Goal: Task Accomplishment & Management: Use online tool/utility

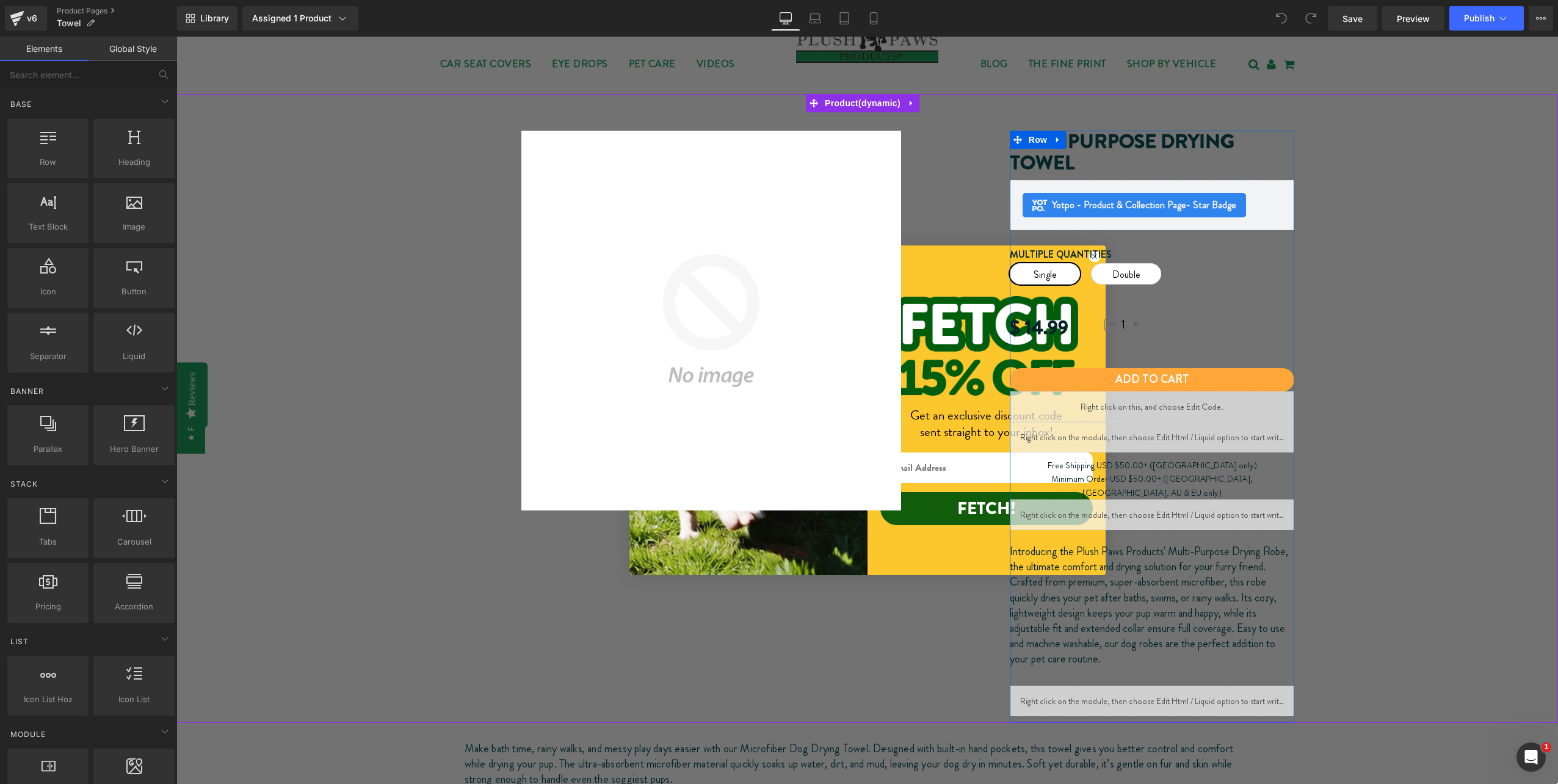
scroll to position [122, 0]
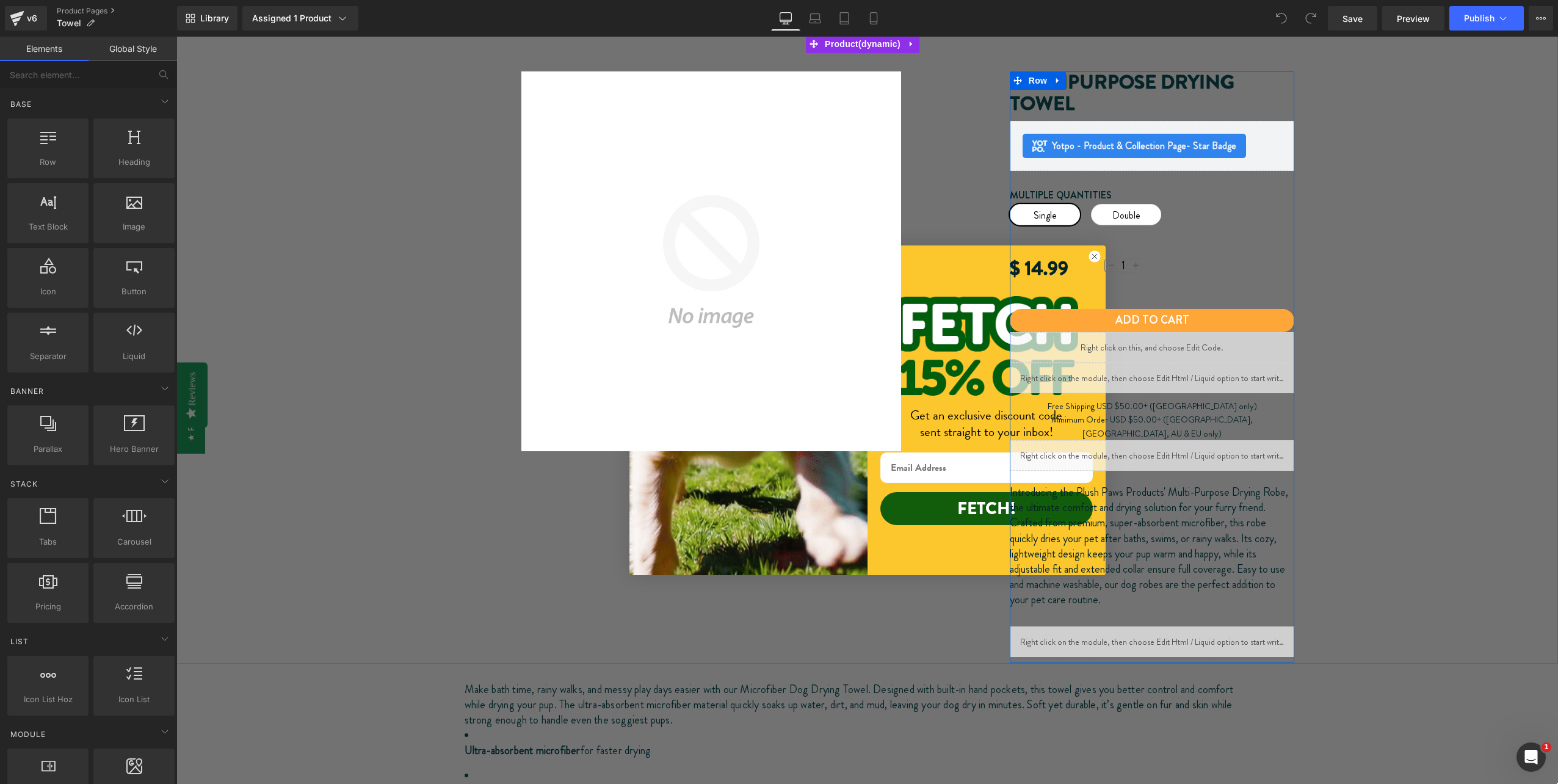
click at [1086, 260] on div "$ 14.99" at bounding box center [1057, 268] width 95 height 31
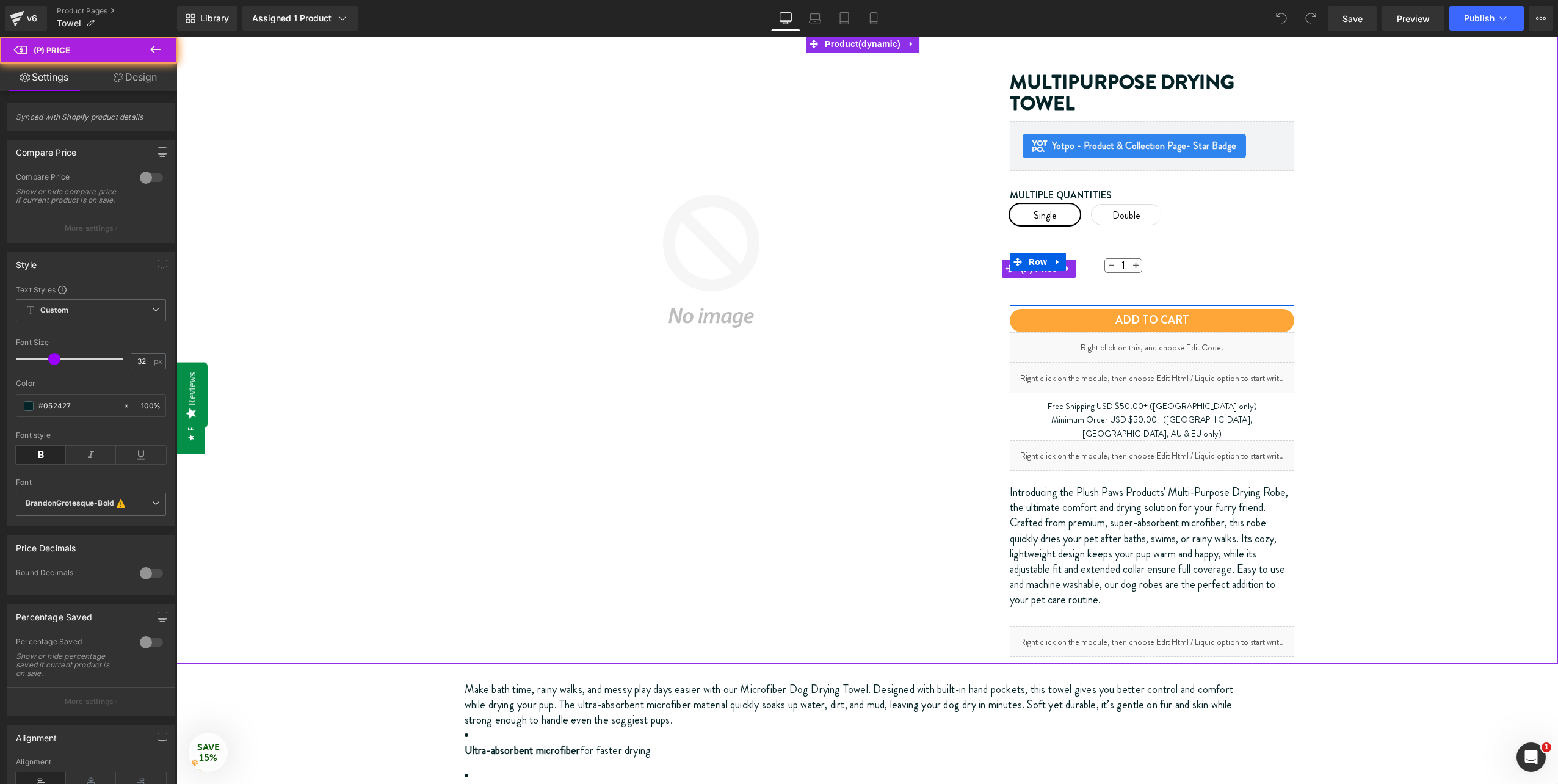
click at [1090, 258] on div "$ 14.99" at bounding box center [1057, 268] width 95 height 31
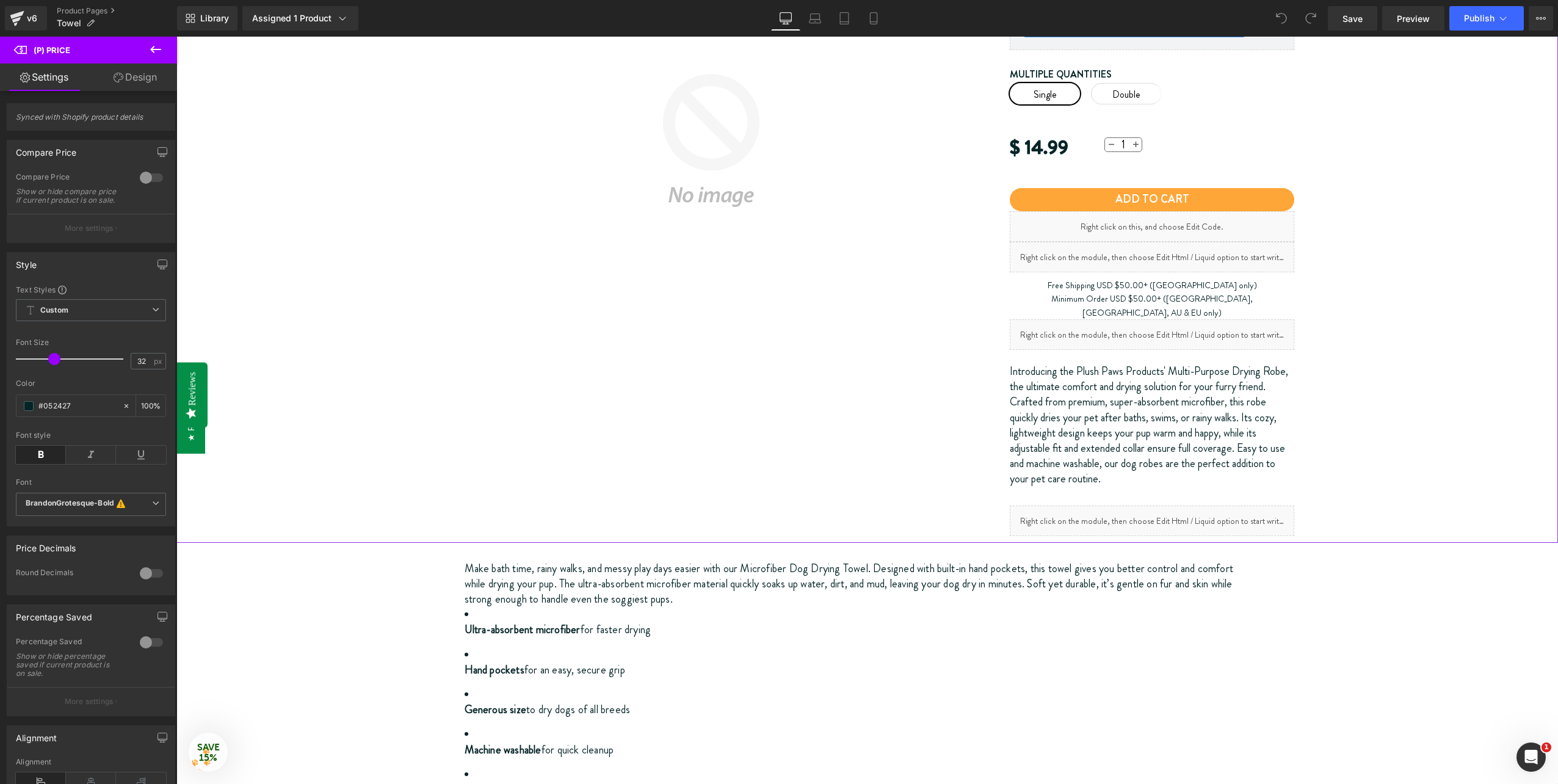
scroll to position [244, 0]
click at [1118, 384] on p "Introducing the Plush Paws Products' Multi-Purpose Drying Robe, the ultimate co…" at bounding box center [1152, 424] width 285 height 123
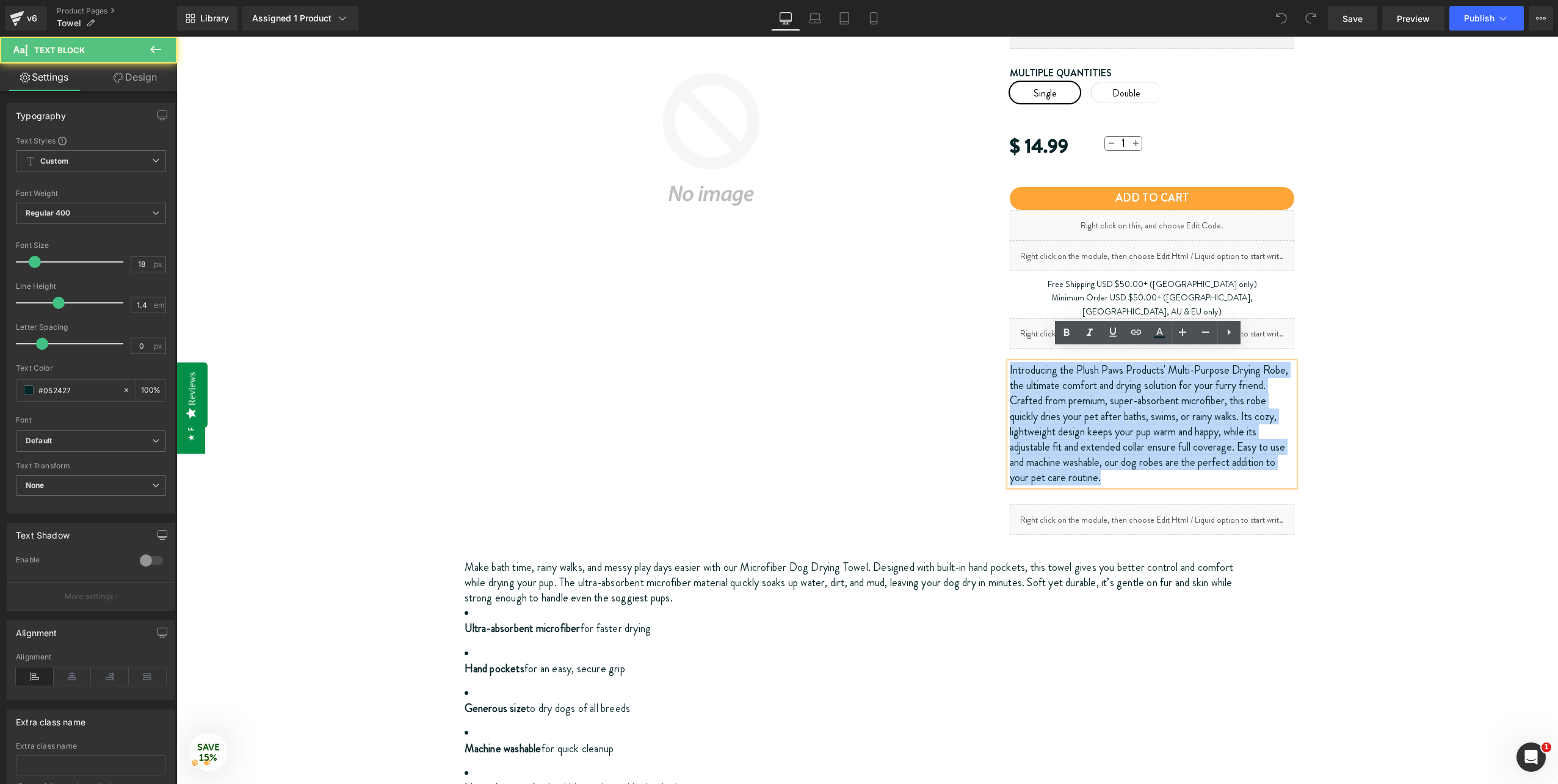
drag, startPoint x: 1128, startPoint y: 465, endPoint x: 962, endPoint y: 329, distance: 214.6
click at [963, 331] on div "Sale Off (P) Image Row Multipurpose Drying Towel (P) Title Yotpo - Product & Co…" at bounding box center [868, 236] width 855 height 610
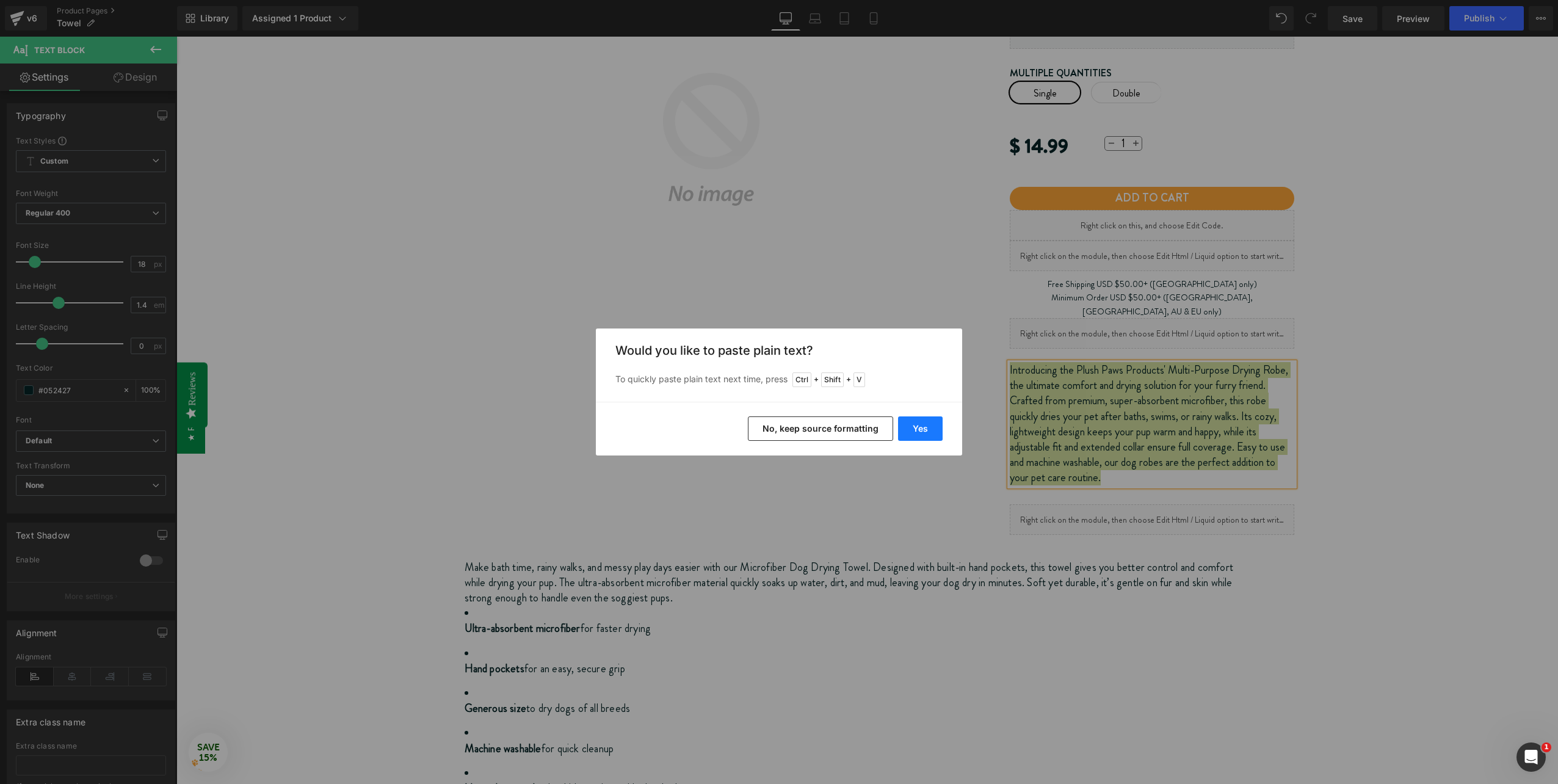
click at [923, 433] on button "Yes" at bounding box center [920, 429] width 44 height 24
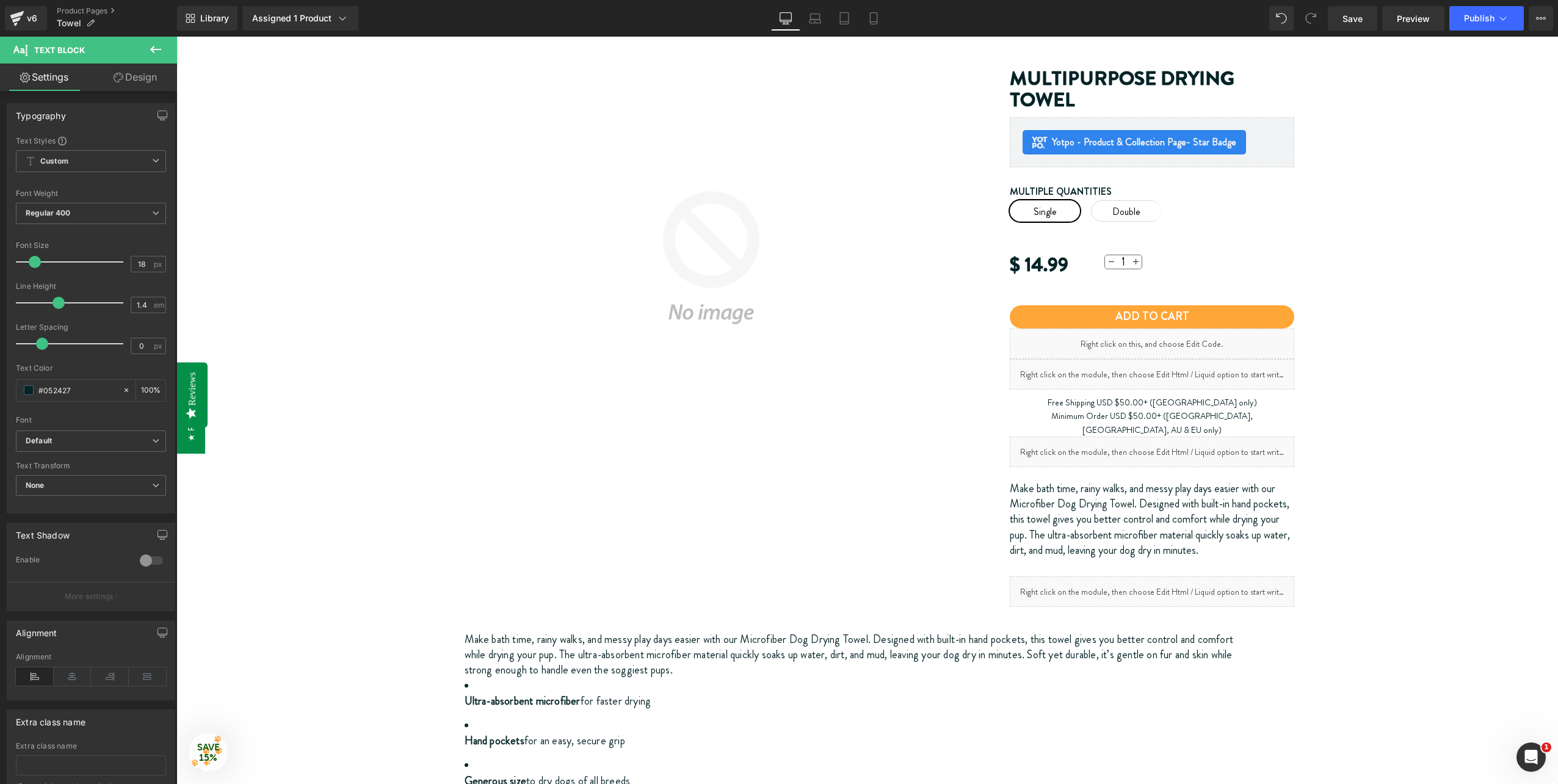
scroll to position [122, 0]
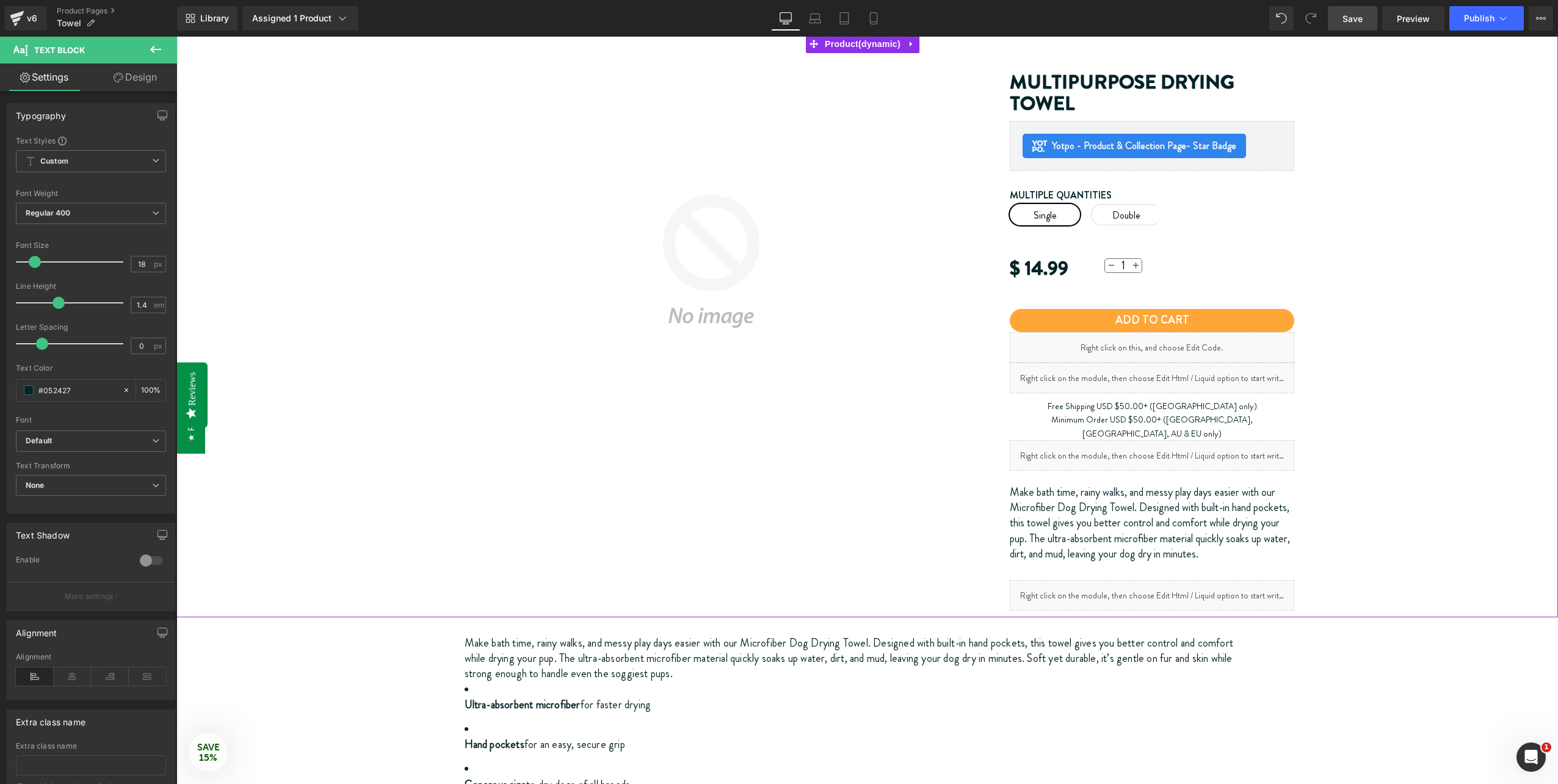
click at [1347, 29] on link "Save" at bounding box center [1352, 19] width 49 height 24
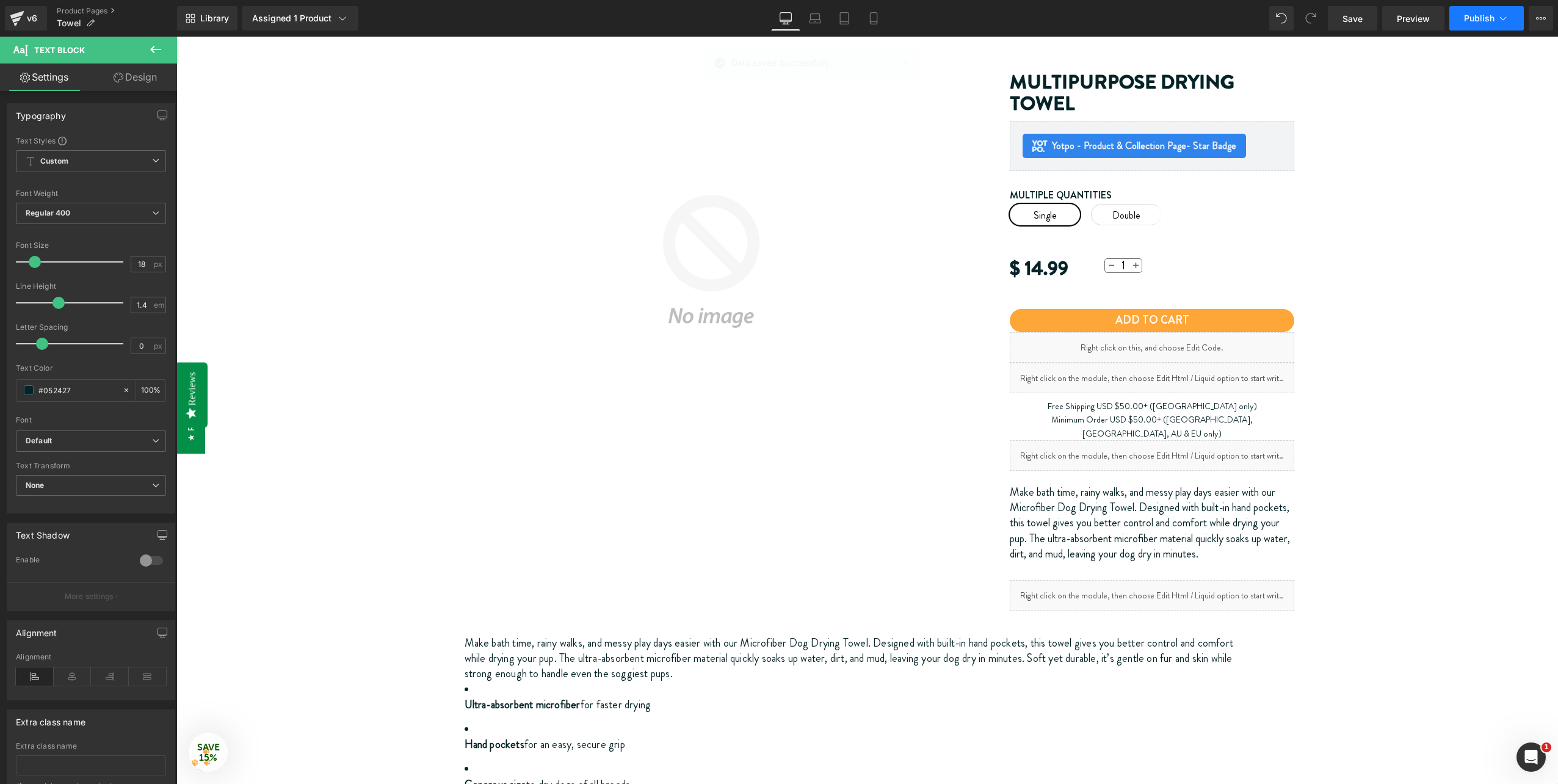
click at [1473, 19] on span "Publish" at bounding box center [1480, 18] width 31 height 10
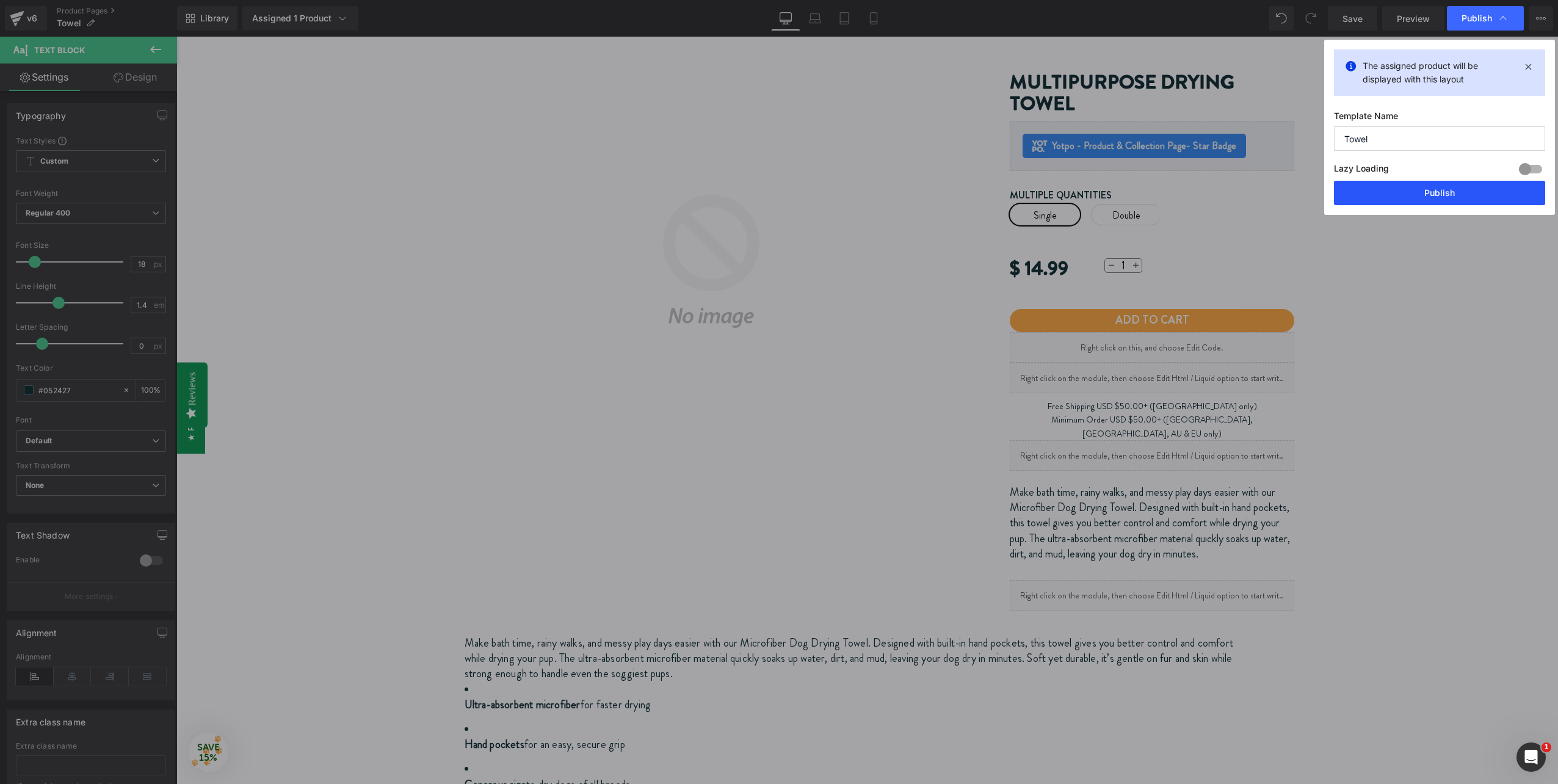
click at [0, 0] on button "Publish" at bounding box center [0, 0] width 0 height 0
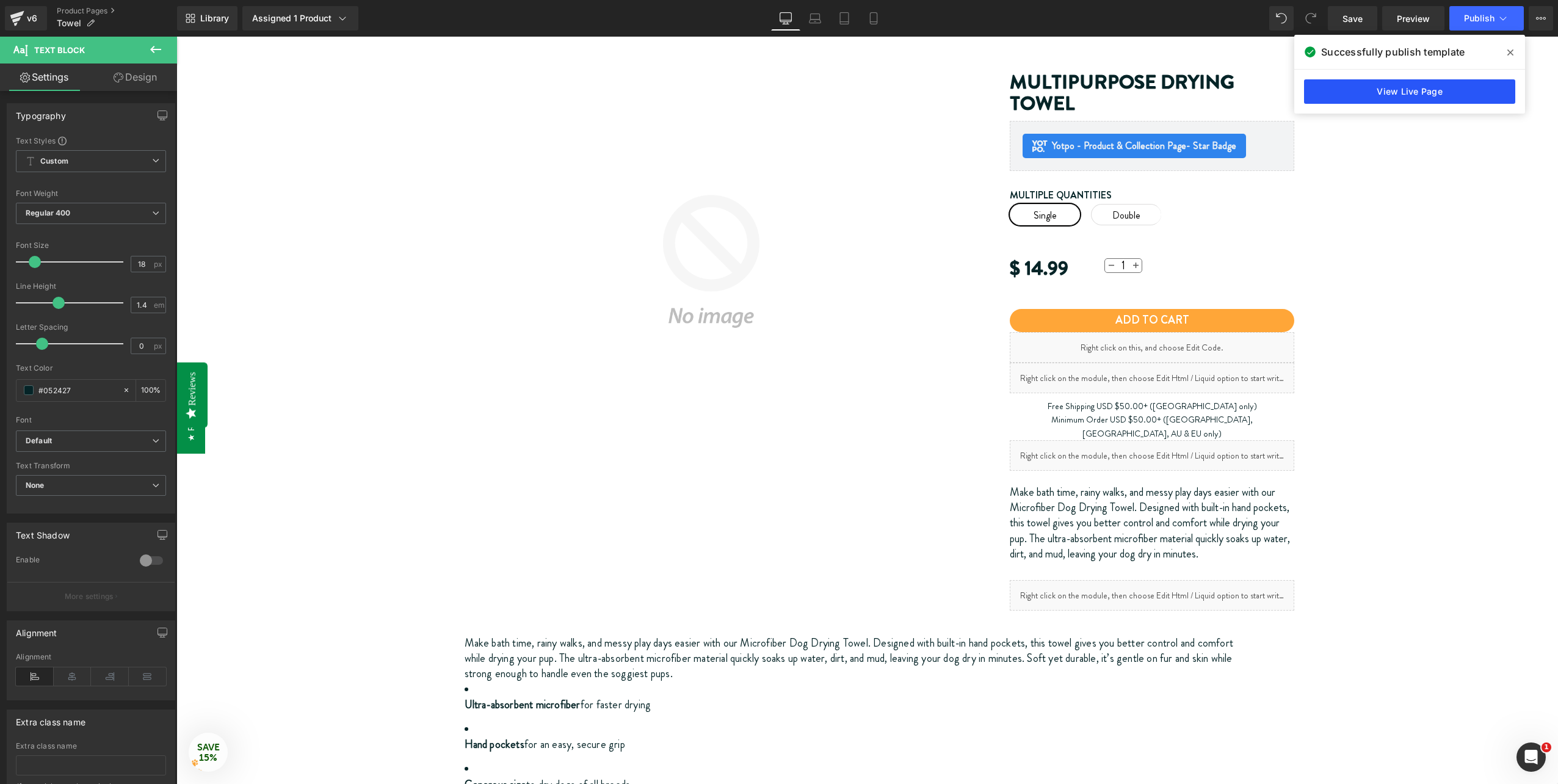
click at [0, 0] on link "View Live Page" at bounding box center [0, 0] width 0 height 0
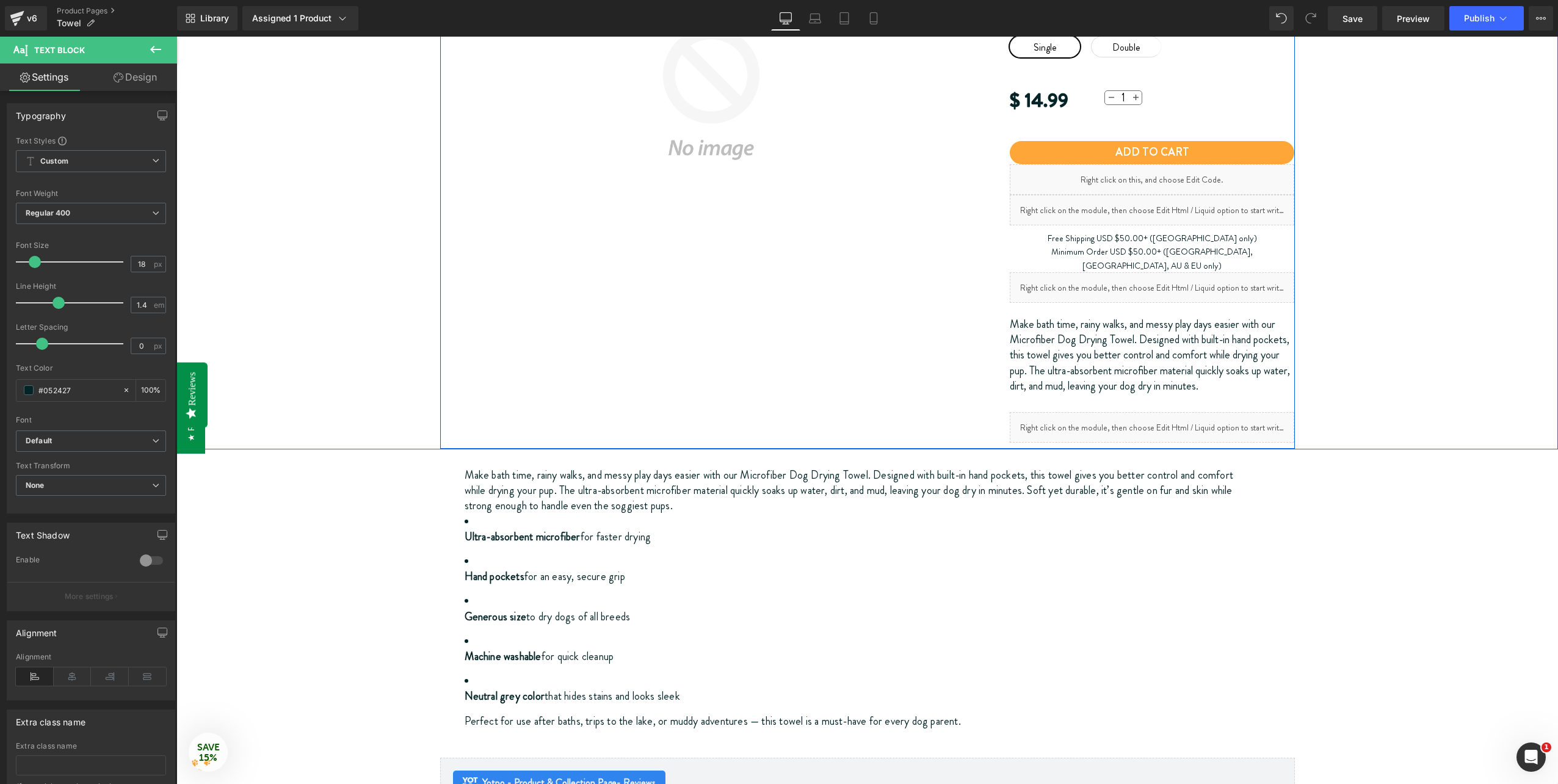
scroll to position [305, 0]
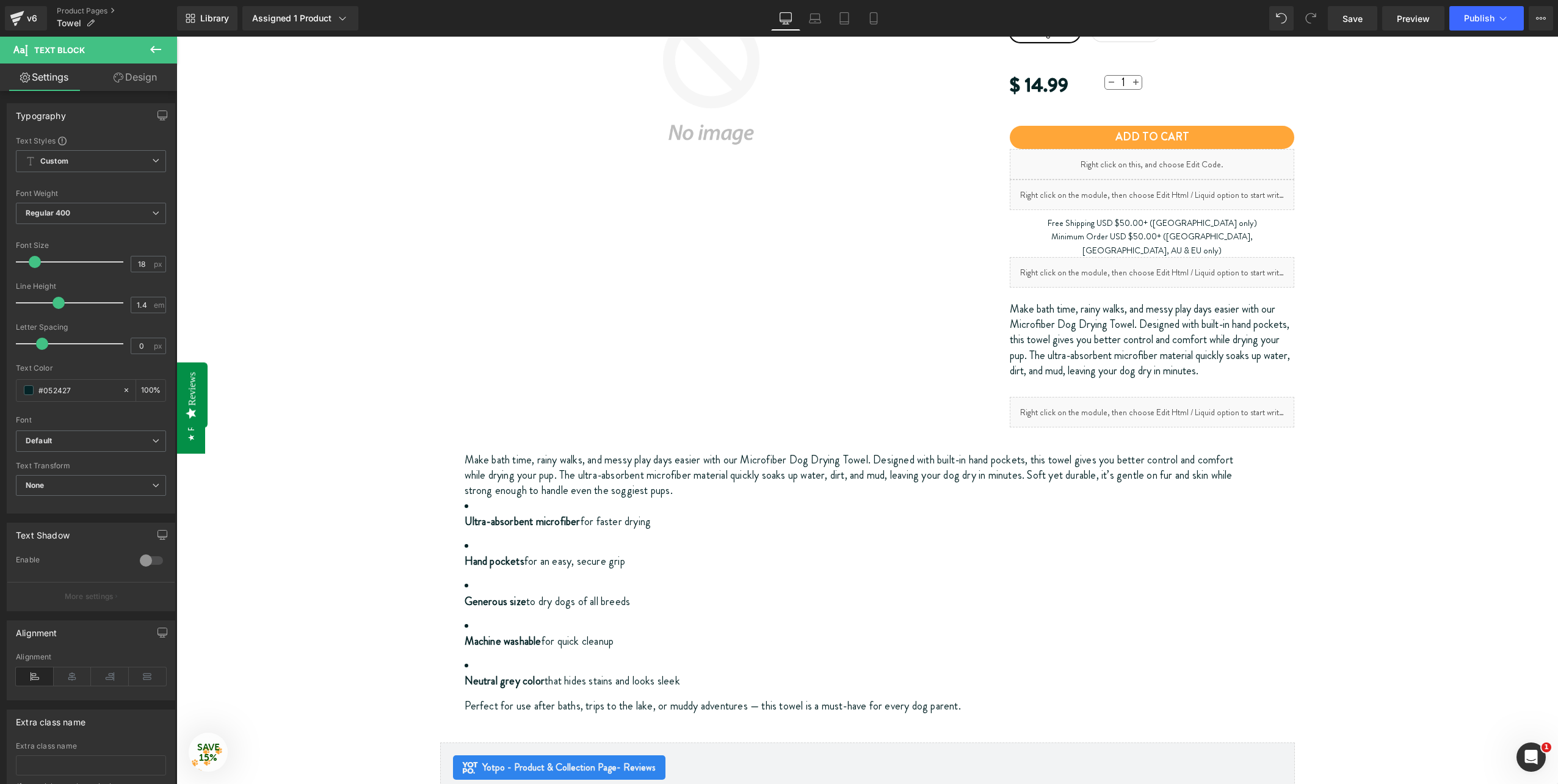
click at [564, 499] on li "Ultra-absorbent microfiber for faster drying" at bounding box center [854, 514] width 778 height 31
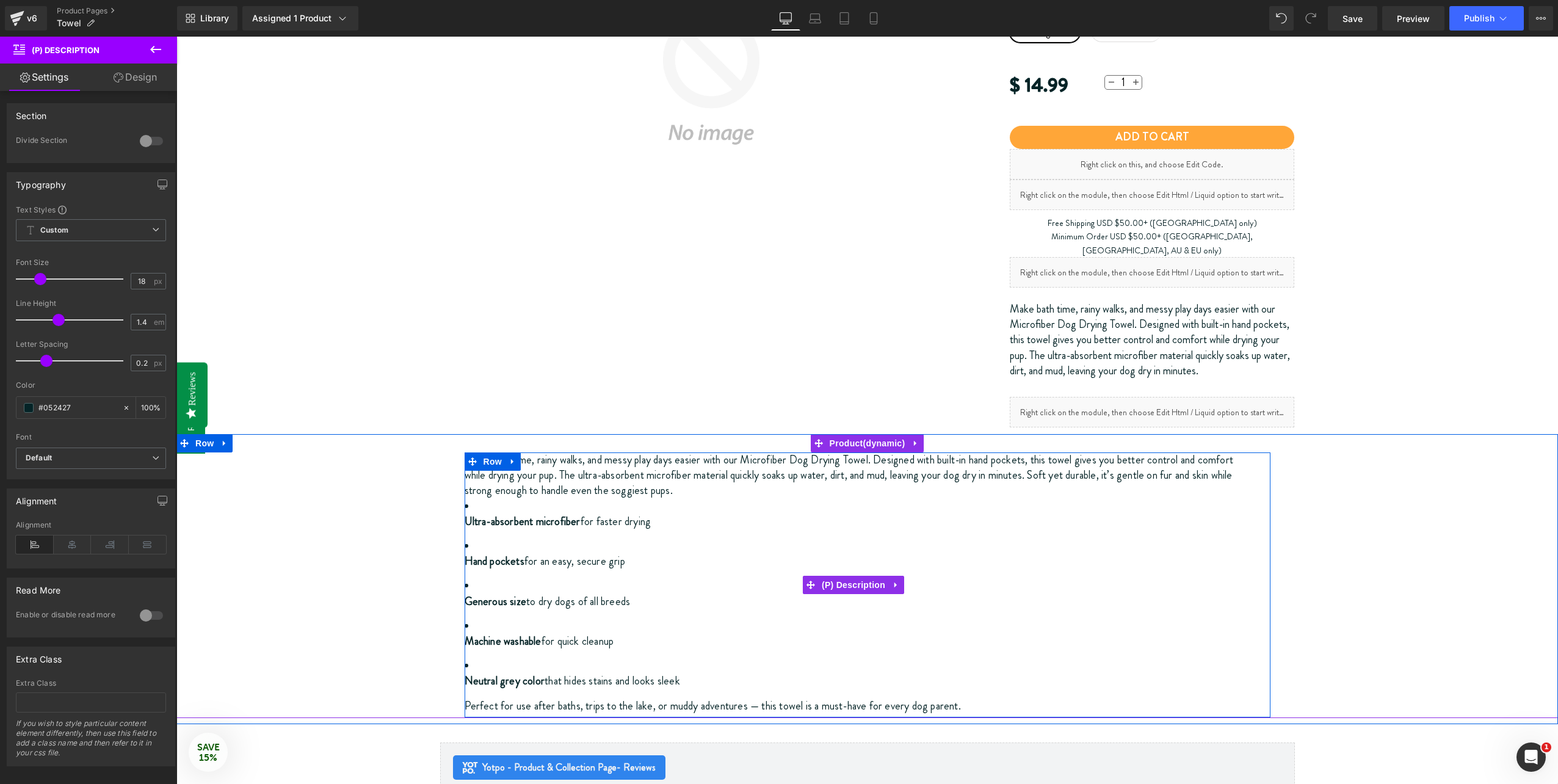
click at [467, 513] on strong "Ultra-absorbent microfiber" at bounding box center [523, 521] width 116 height 16
click at [467, 513] on strong "Ultra-absorbent microfiber" at bounding box center [523, 521] width 116 height 16
drag, startPoint x: 467, startPoint y: 502, endPoint x: 475, endPoint y: 516, distance: 16.1
click at [471, 517] on ul "Ultra-absorbent microfiber for faster drying Hand pockets for an easy, secure g…" at bounding box center [854, 594] width 778 height 190
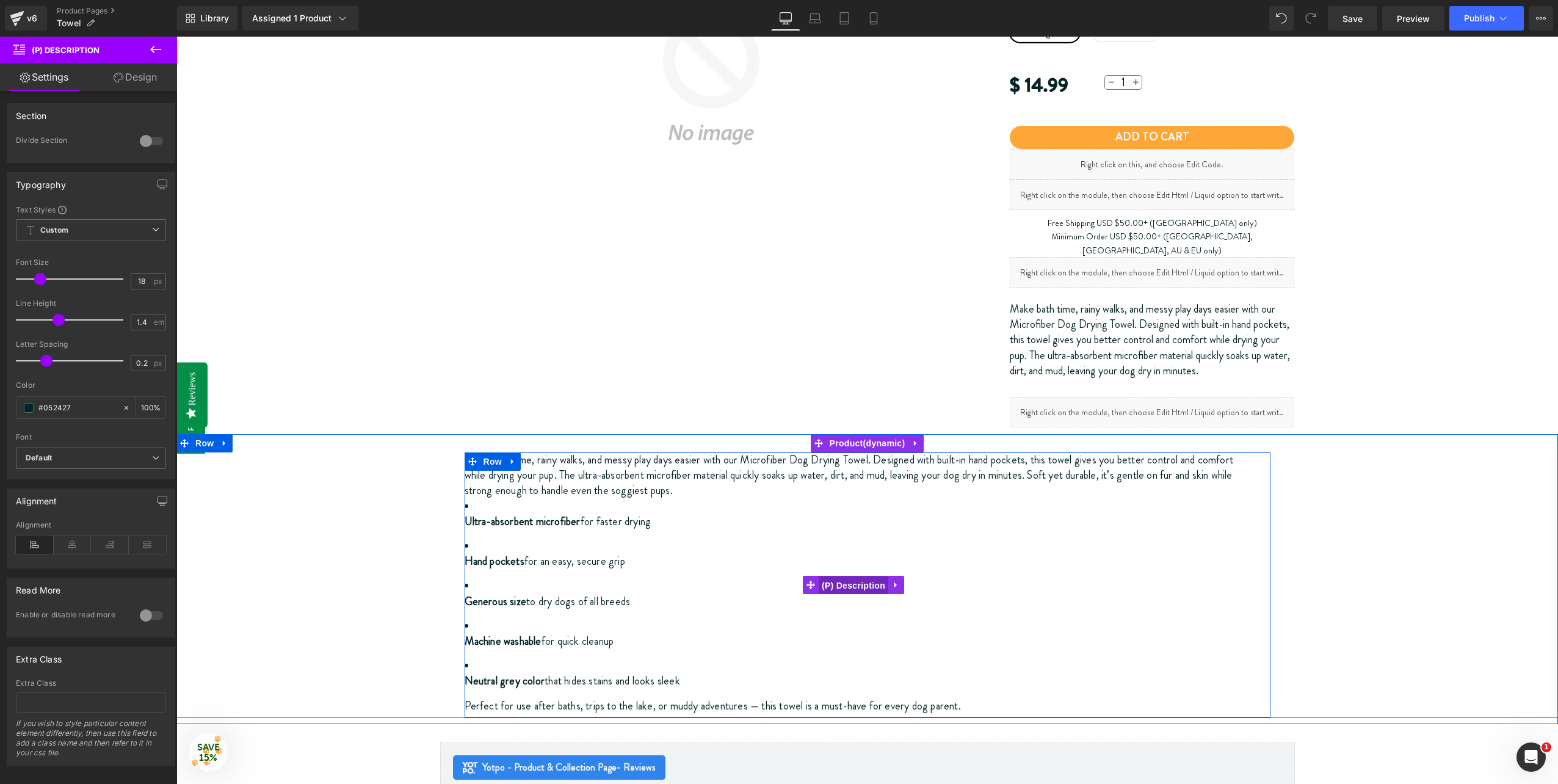
click at [830, 576] on span "(P) Description" at bounding box center [854, 585] width 69 height 19
click at [864, 577] on span "(P) Description" at bounding box center [854, 585] width 69 height 19
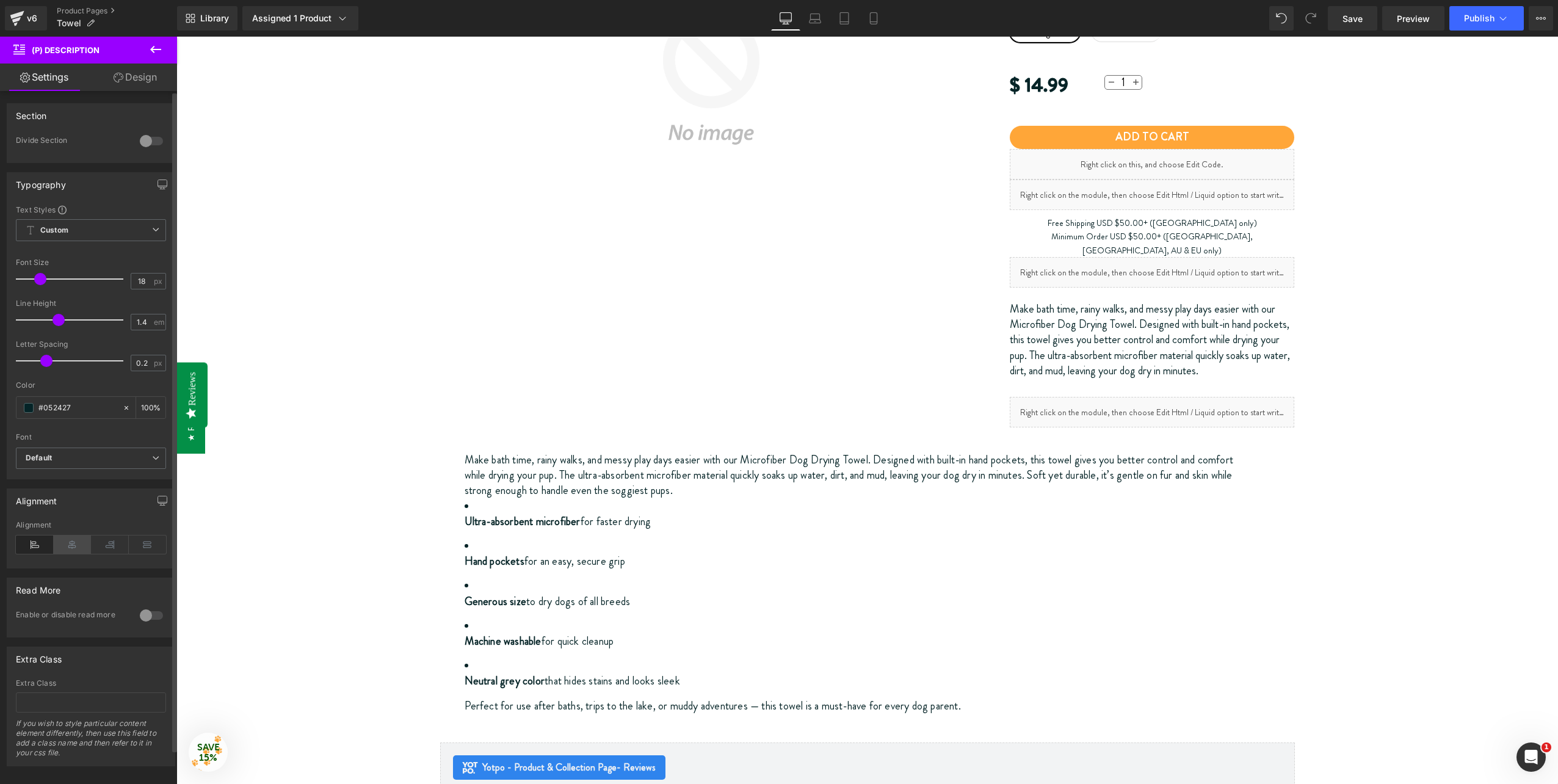
click at [72, 548] on icon at bounding box center [73, 544] width 38 height 19
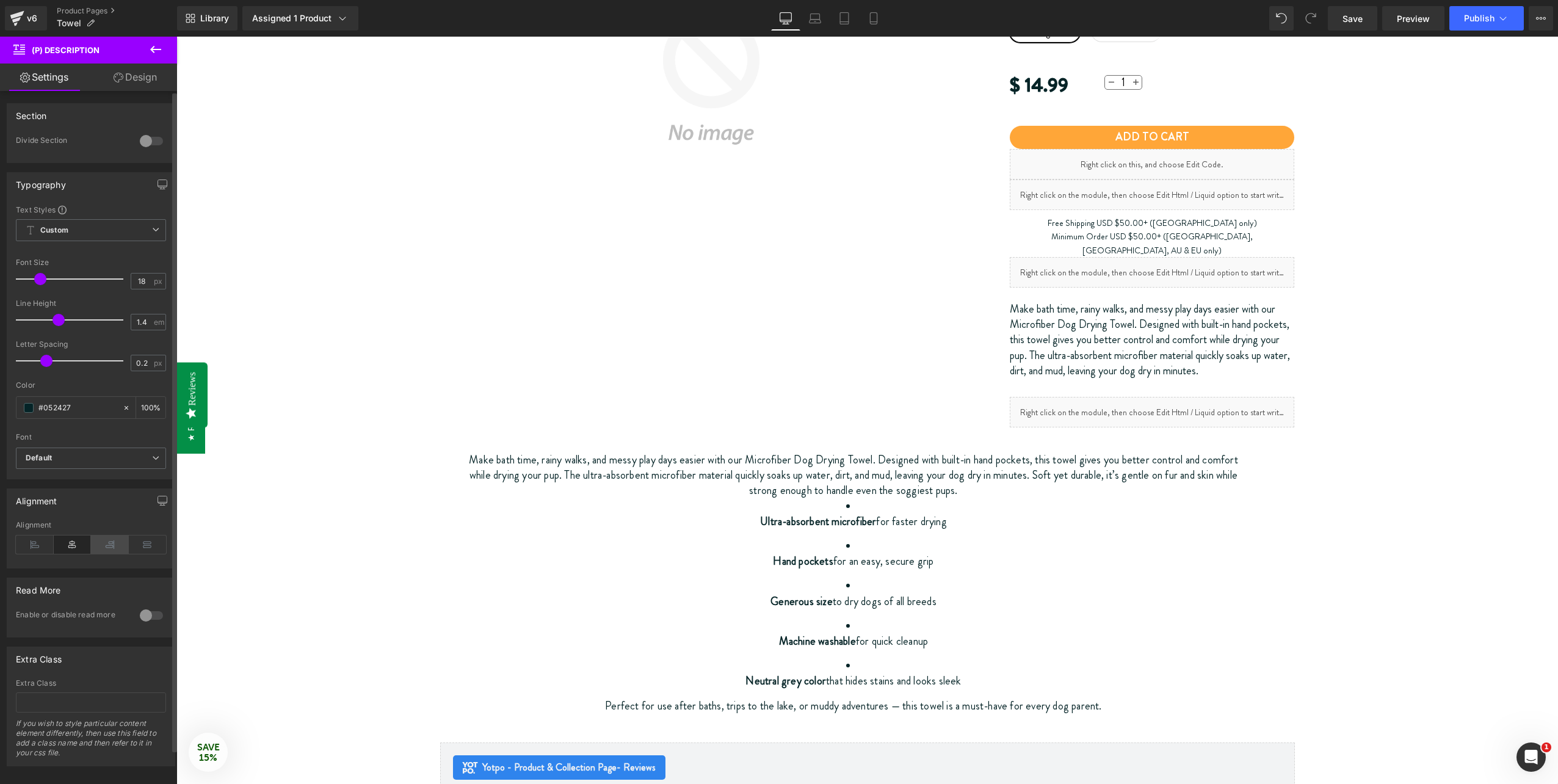
click at [107, 551] on icon at bounding box center [110, 544] width 38 height 19
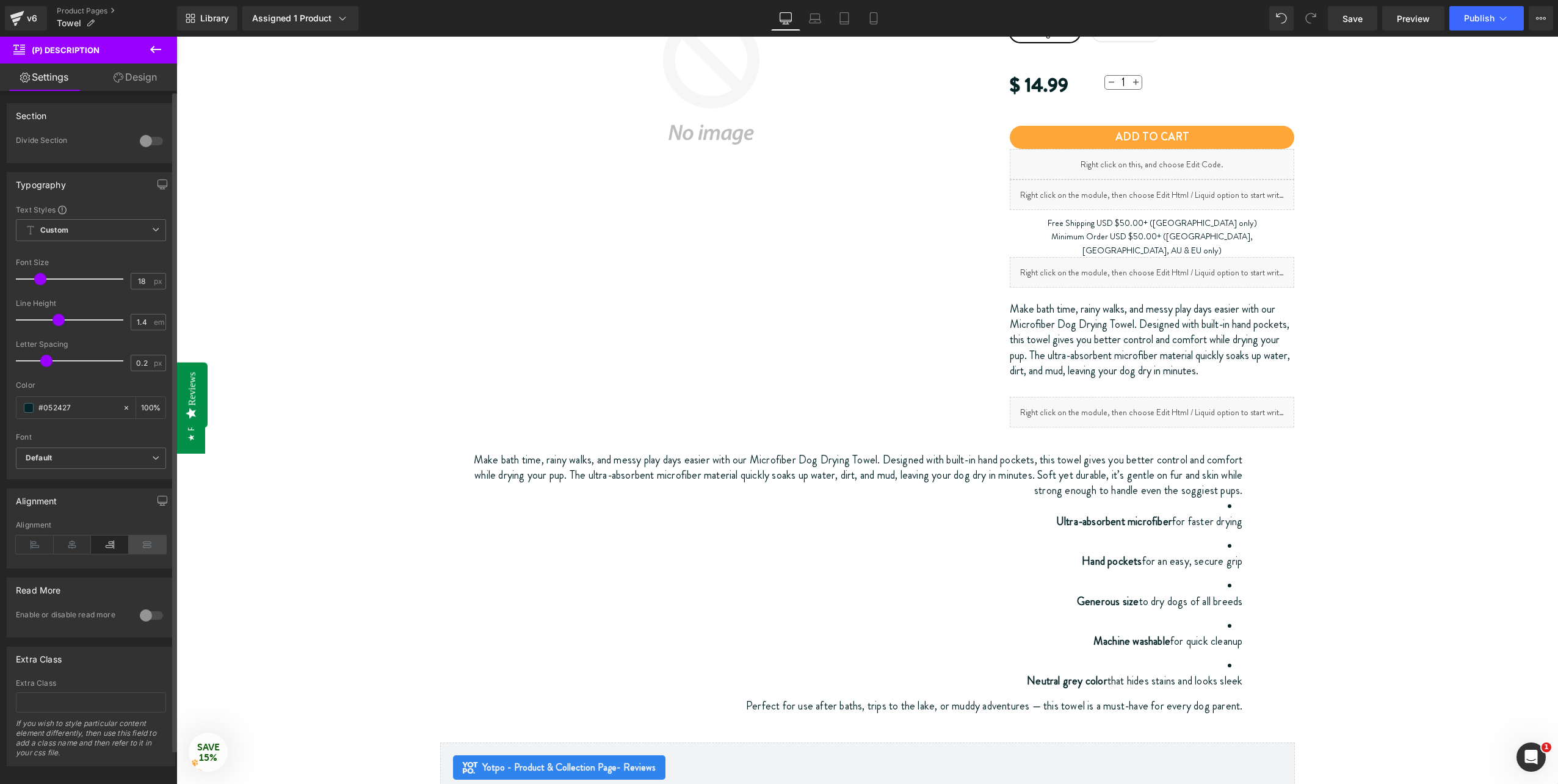
click at [150, 549] on icon at bounding box center [147, 544] width 38 height 19
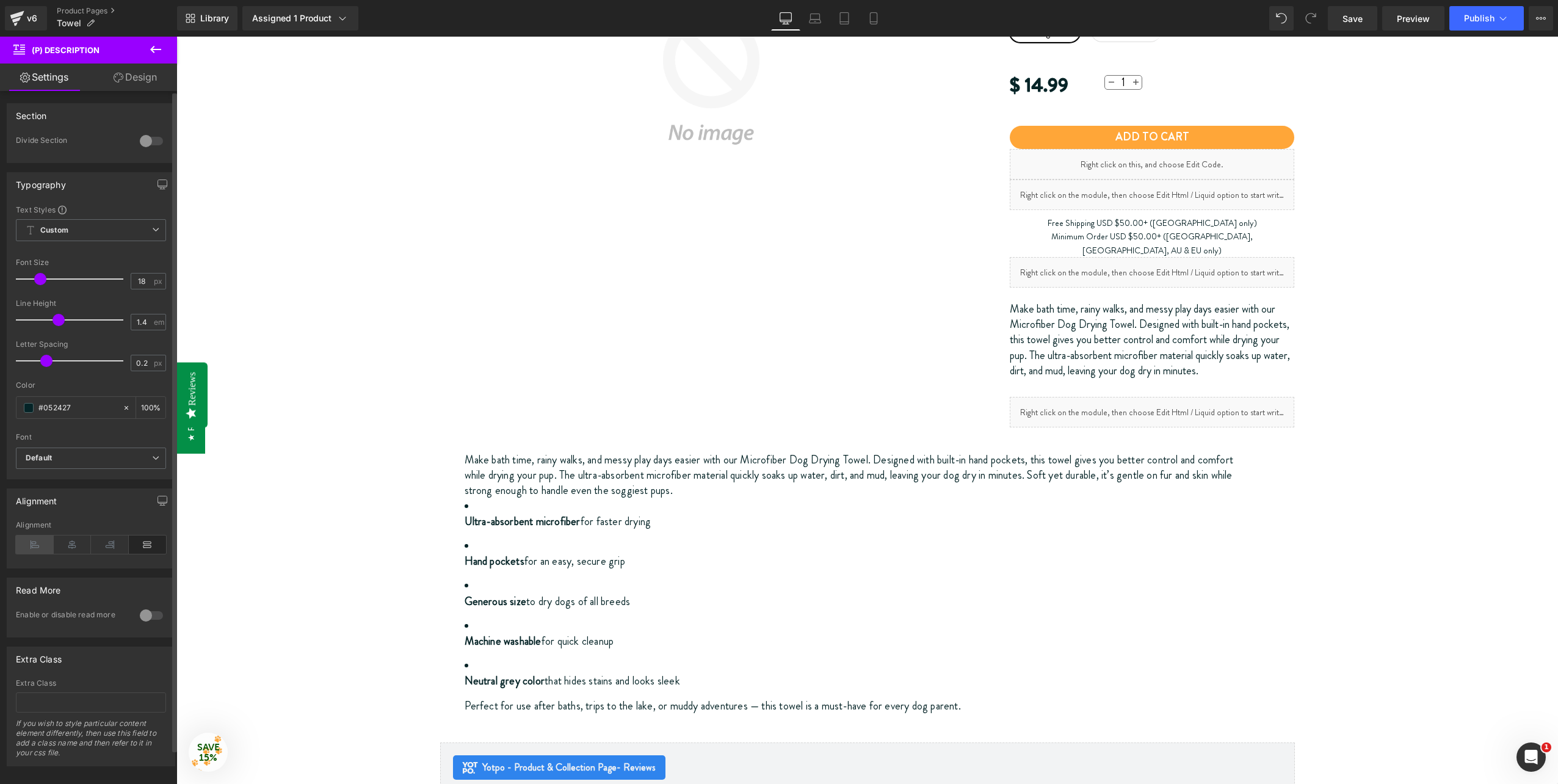
click at [38, 547] on icon at bounding box center [35, 544] width 38 height 19
click at [77, 544] on icon at bounding box center [73, 544] width 38 height 19
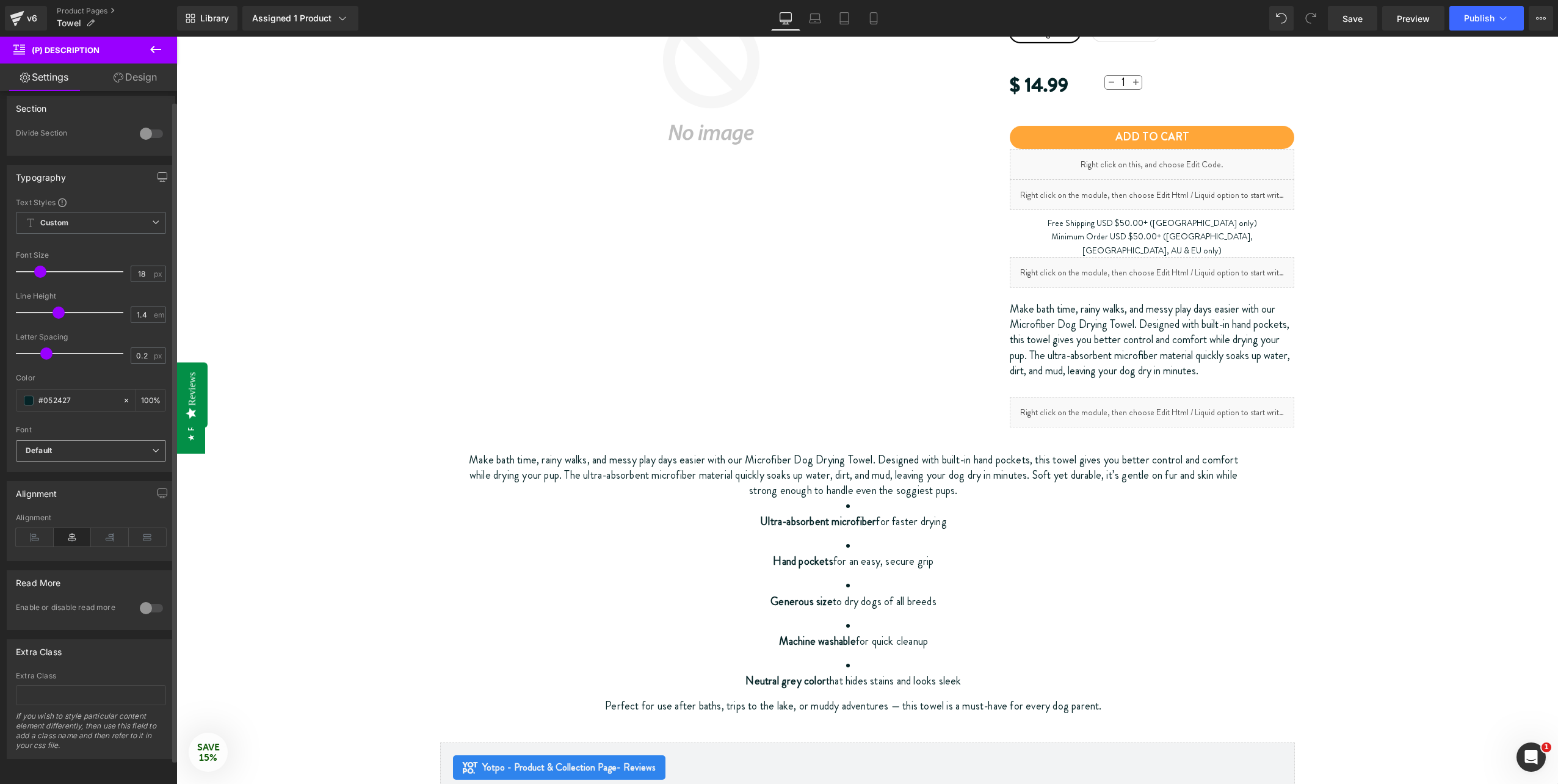
scroll to position [0, 0]
click at [1347, 15] on span "Save" at bounding box center [1352, 19] width 20 height 13
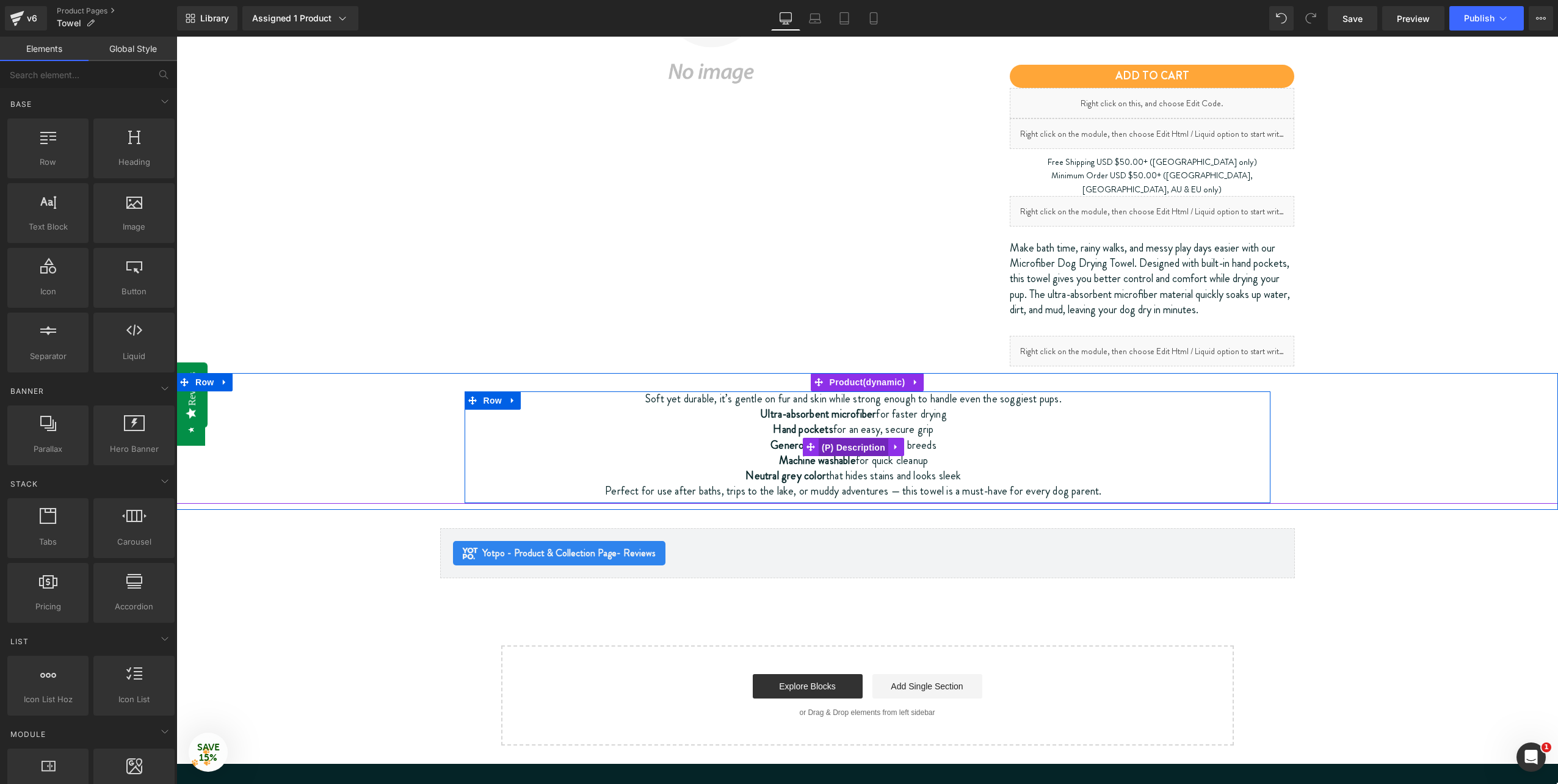
click at [855, 438] on span "(P) Description" at bounding box center [854, 447] width 69 height 19
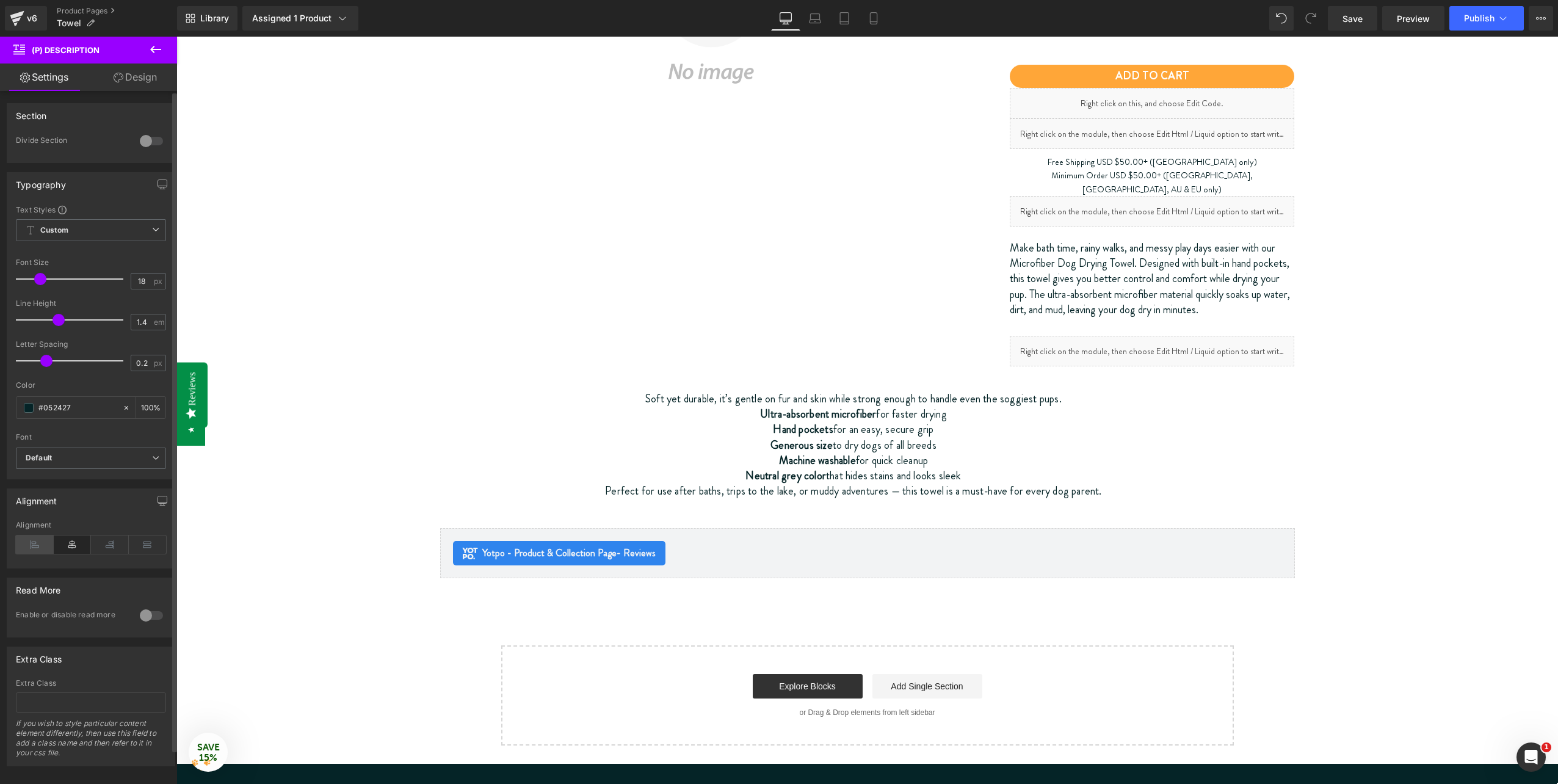
click at [28, 549] on icon at bounding box center [35, 544] width 38 height 19
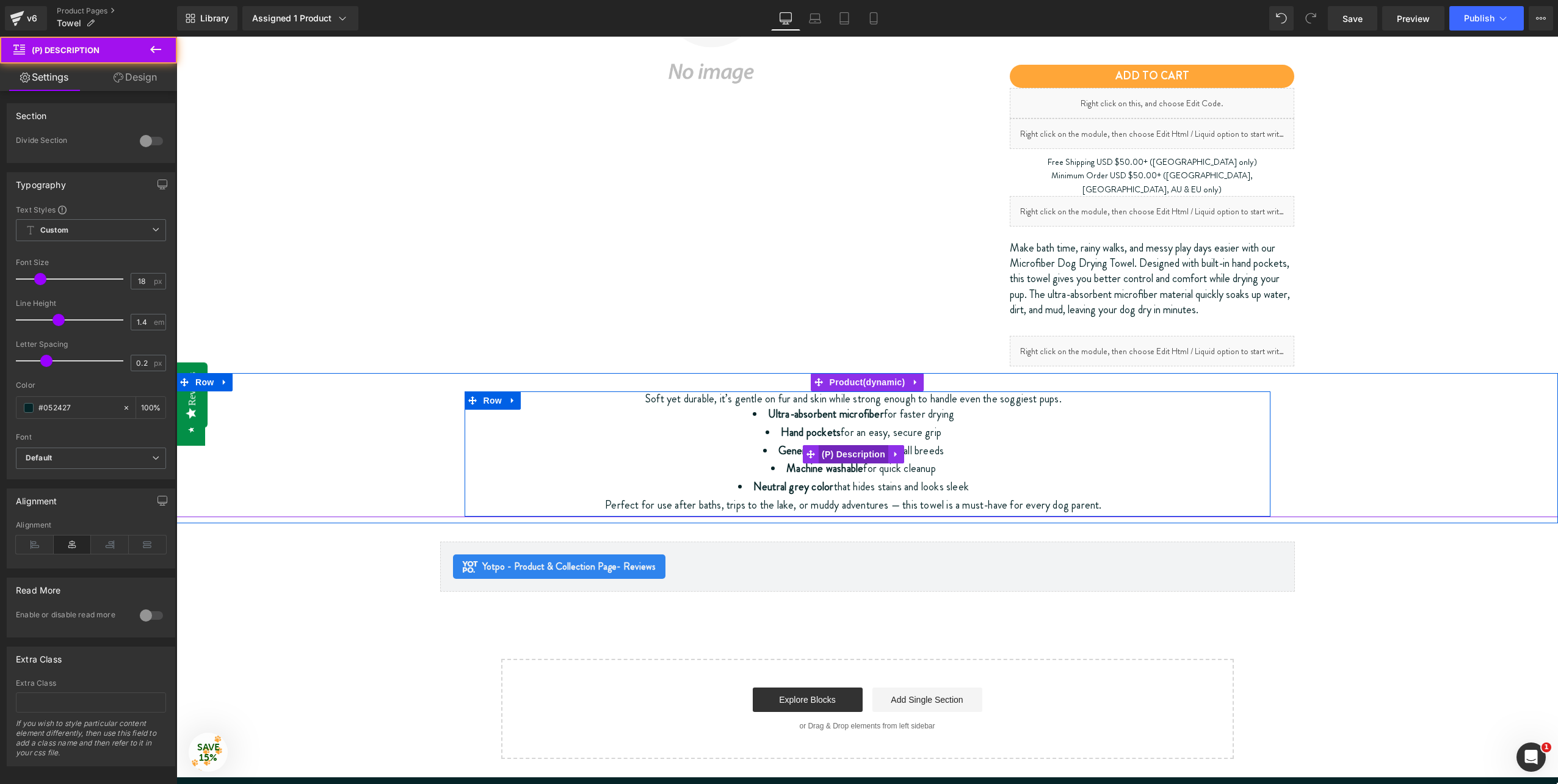
click at [840, 445] on span "(P) Description" at bounding box center [854, 454] width 69 height 19
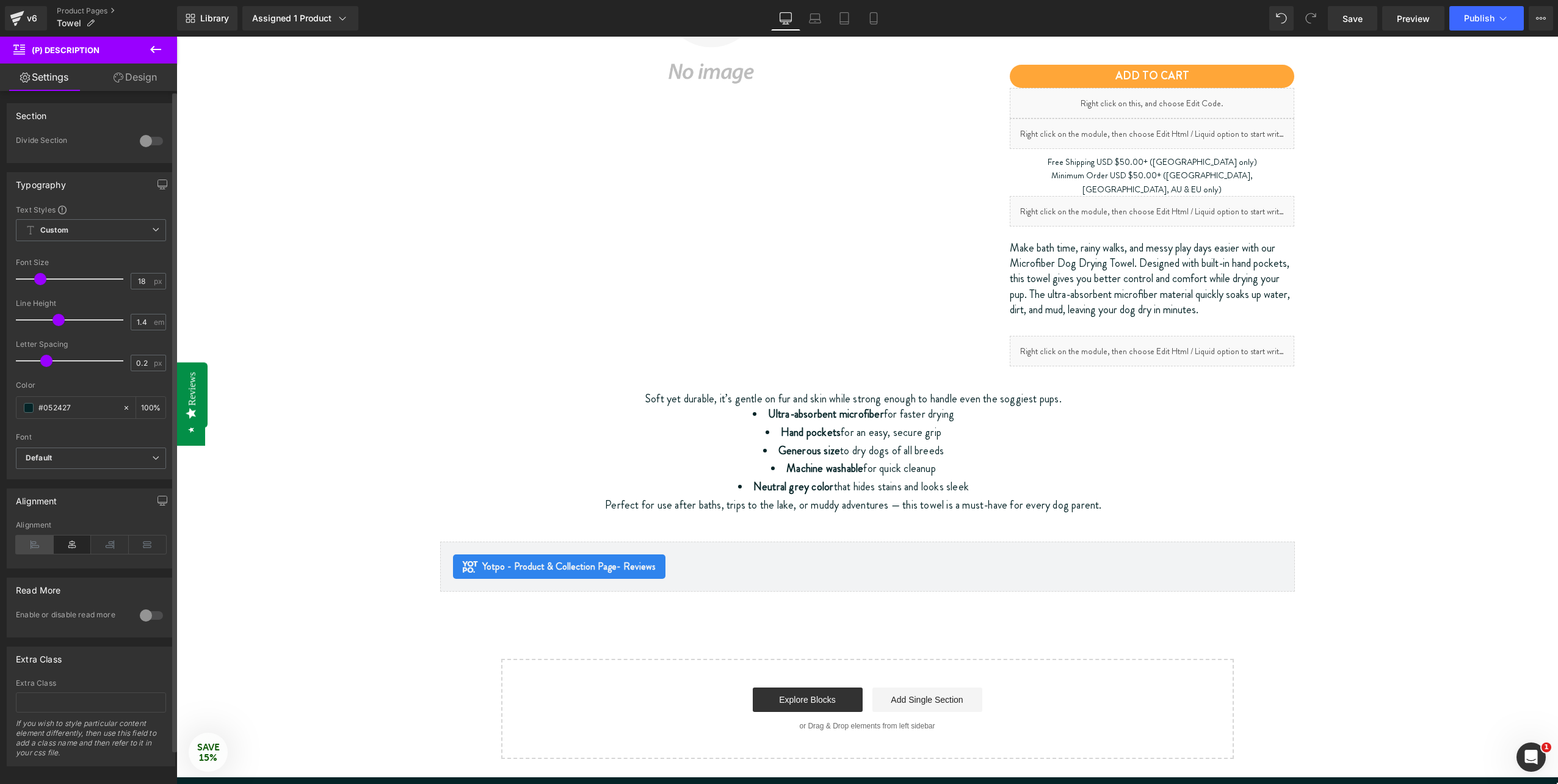
click at [44, 551] on icon at bounding box center [35, 544] width 38 height 19
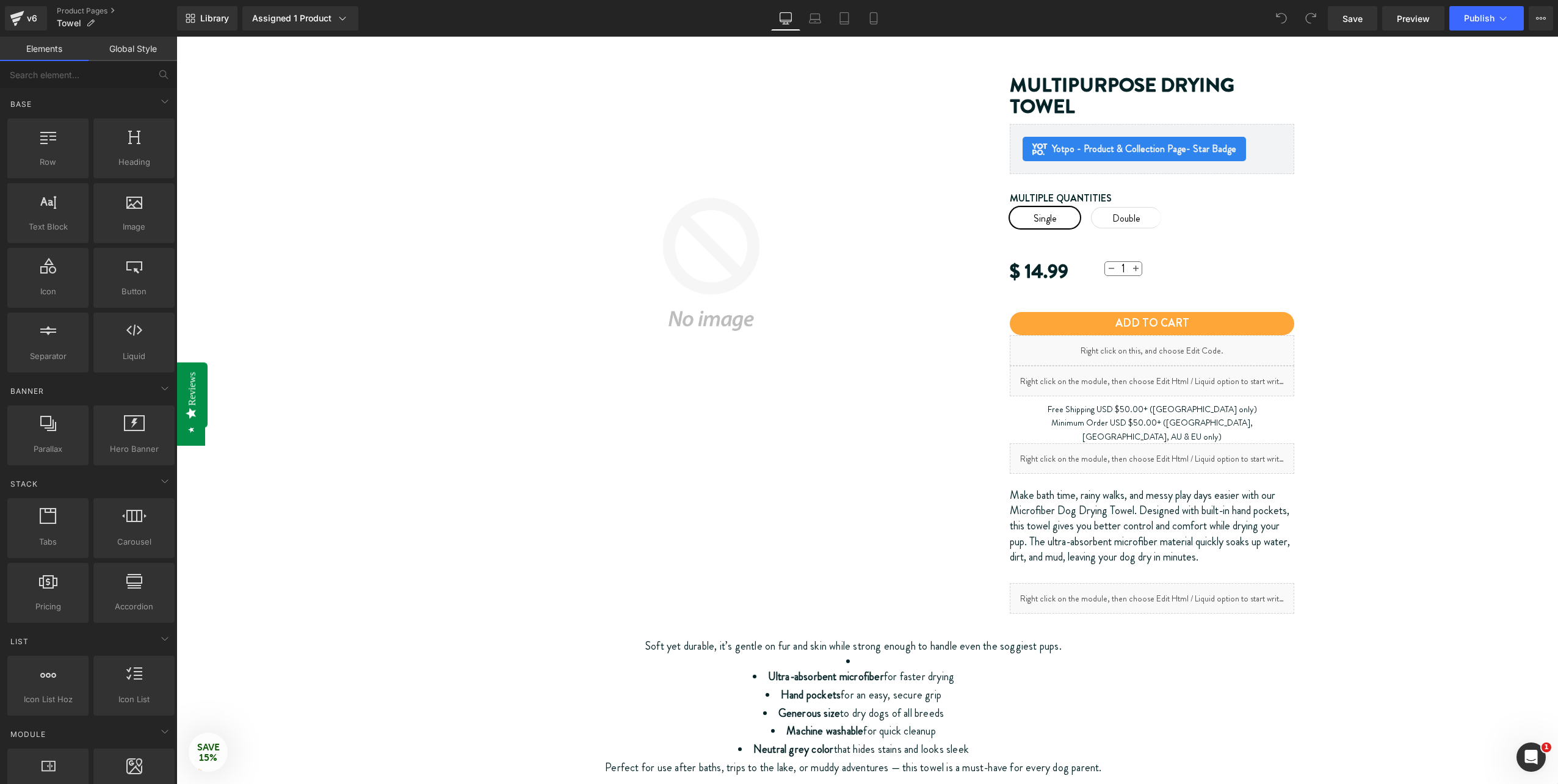
scroll to position [305, 0]
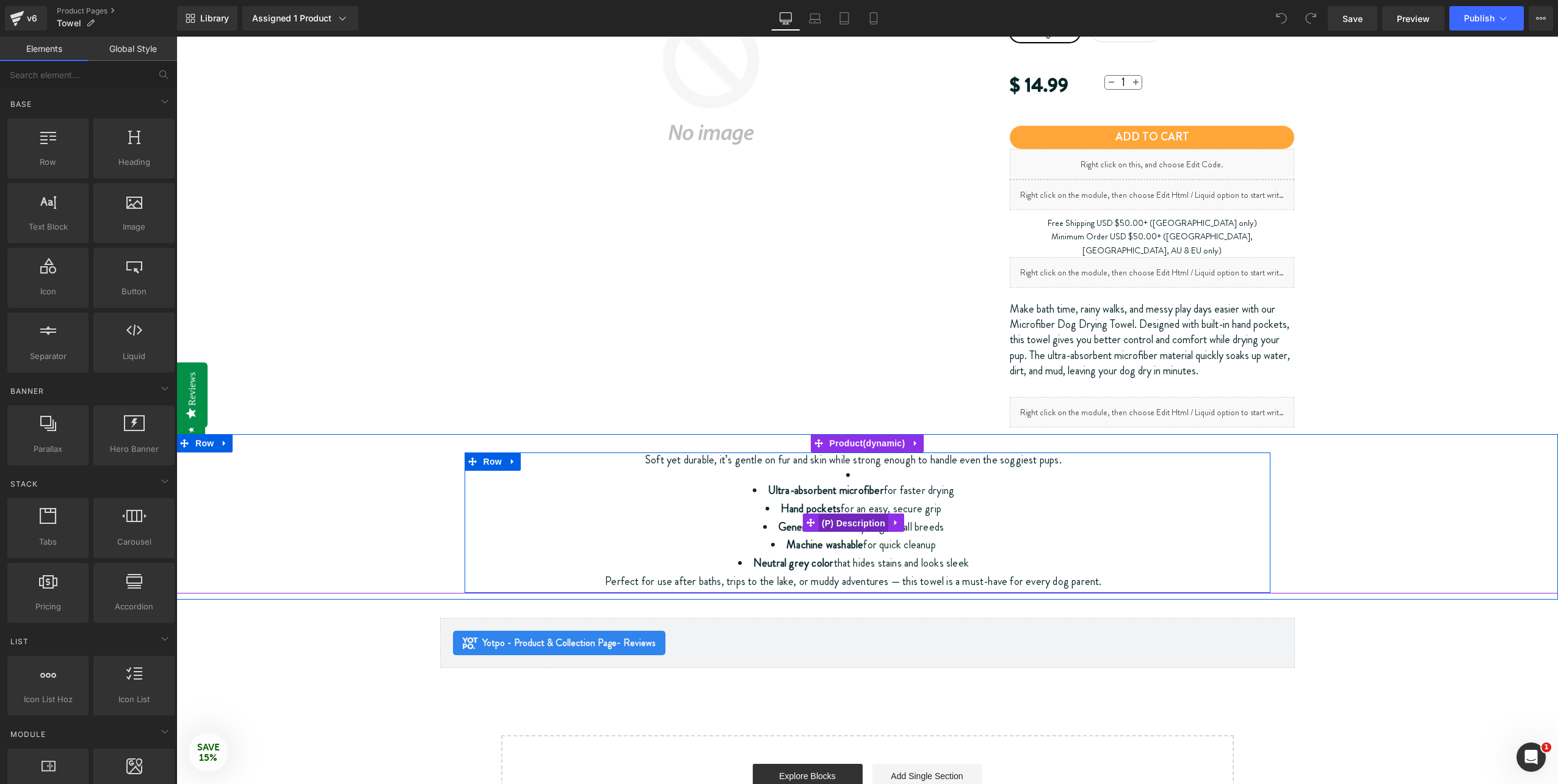
click at [836, 514] on span "(P) Description" at bounding box center [854, 523] width 69 height 19
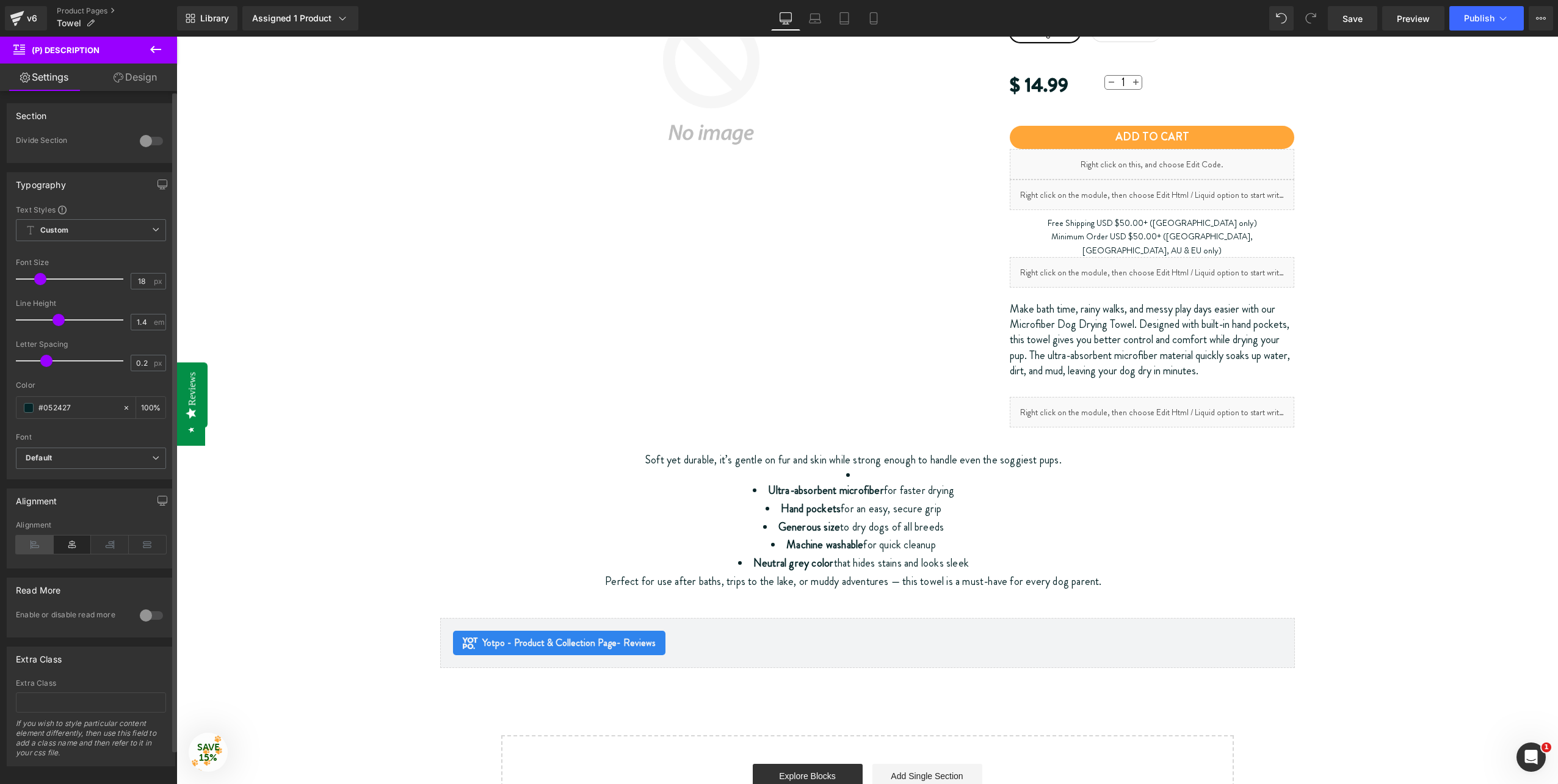
click at [36, 546] on icon at bounding box center [35, 544] width 38 height 19
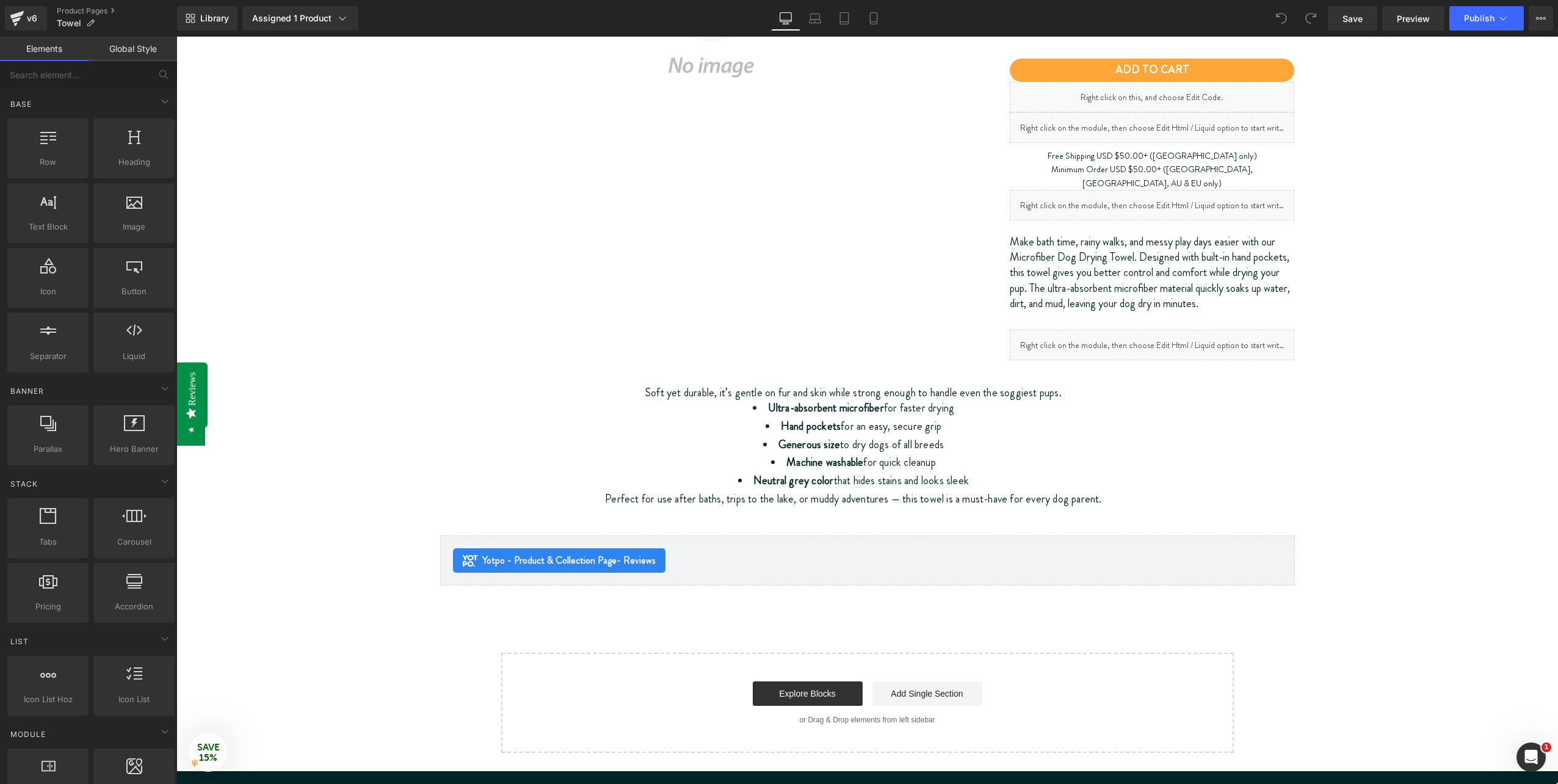
scroll to position [366, 0]
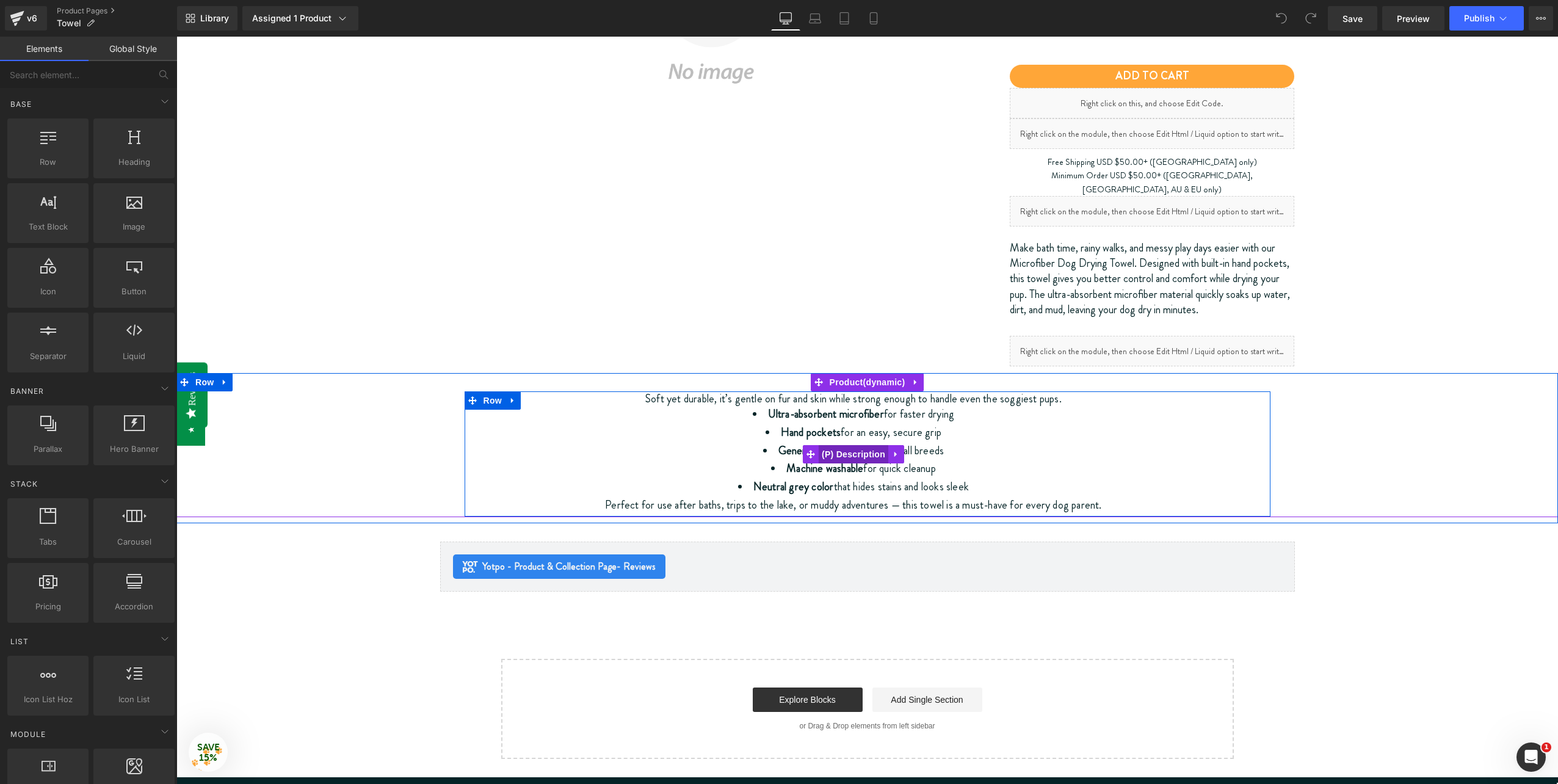
click at [824, 445] on span "(P) Description" at bounding box center [854, 454] width 69 height 19
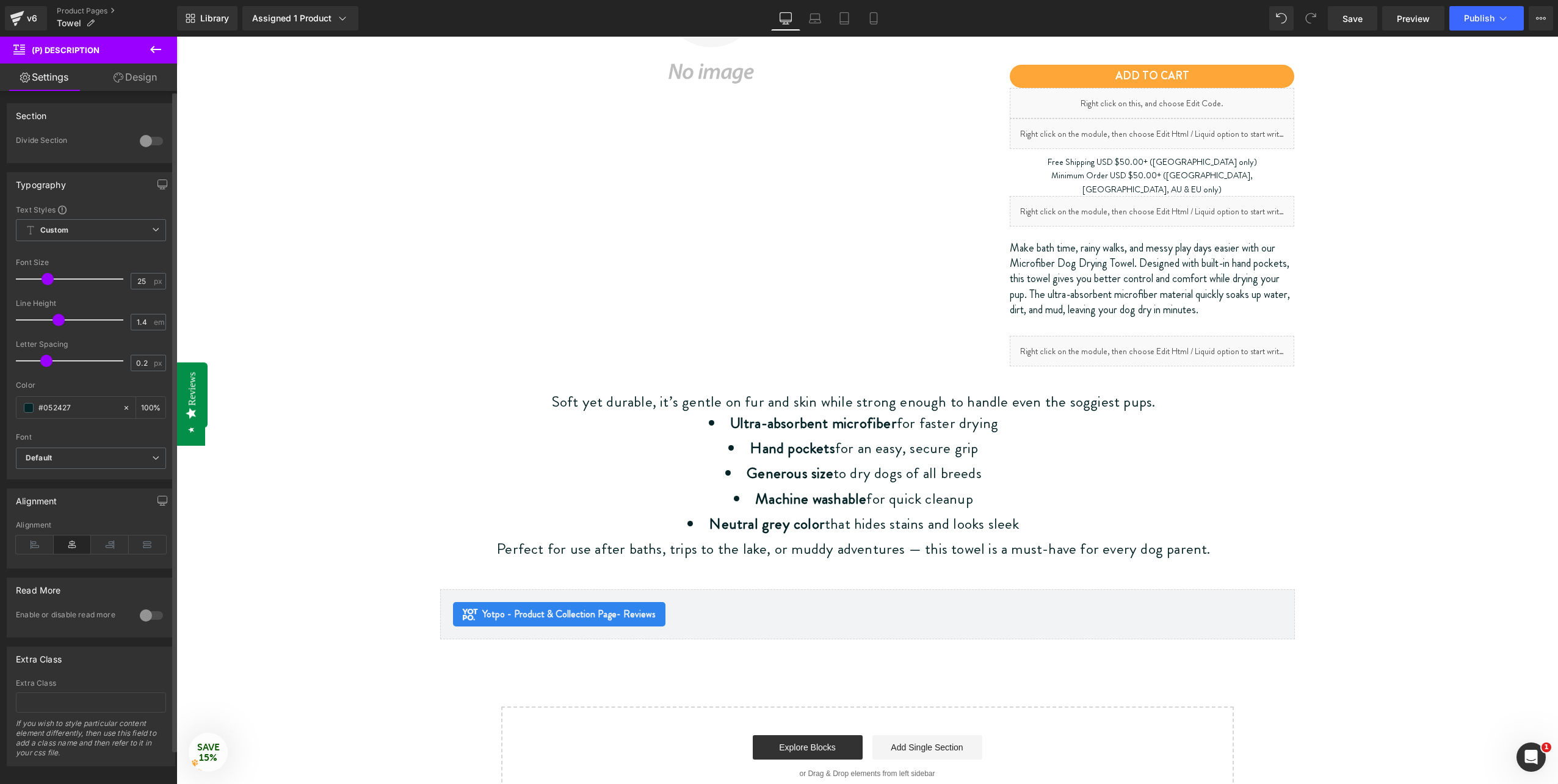
drag, startPoint x: 39, startPoint y: 276, endPoint x: 45, endPoint y: 281, distance: 7.8
click at [45, 281] on span at bounding box center [48, 279] width 12 height 12
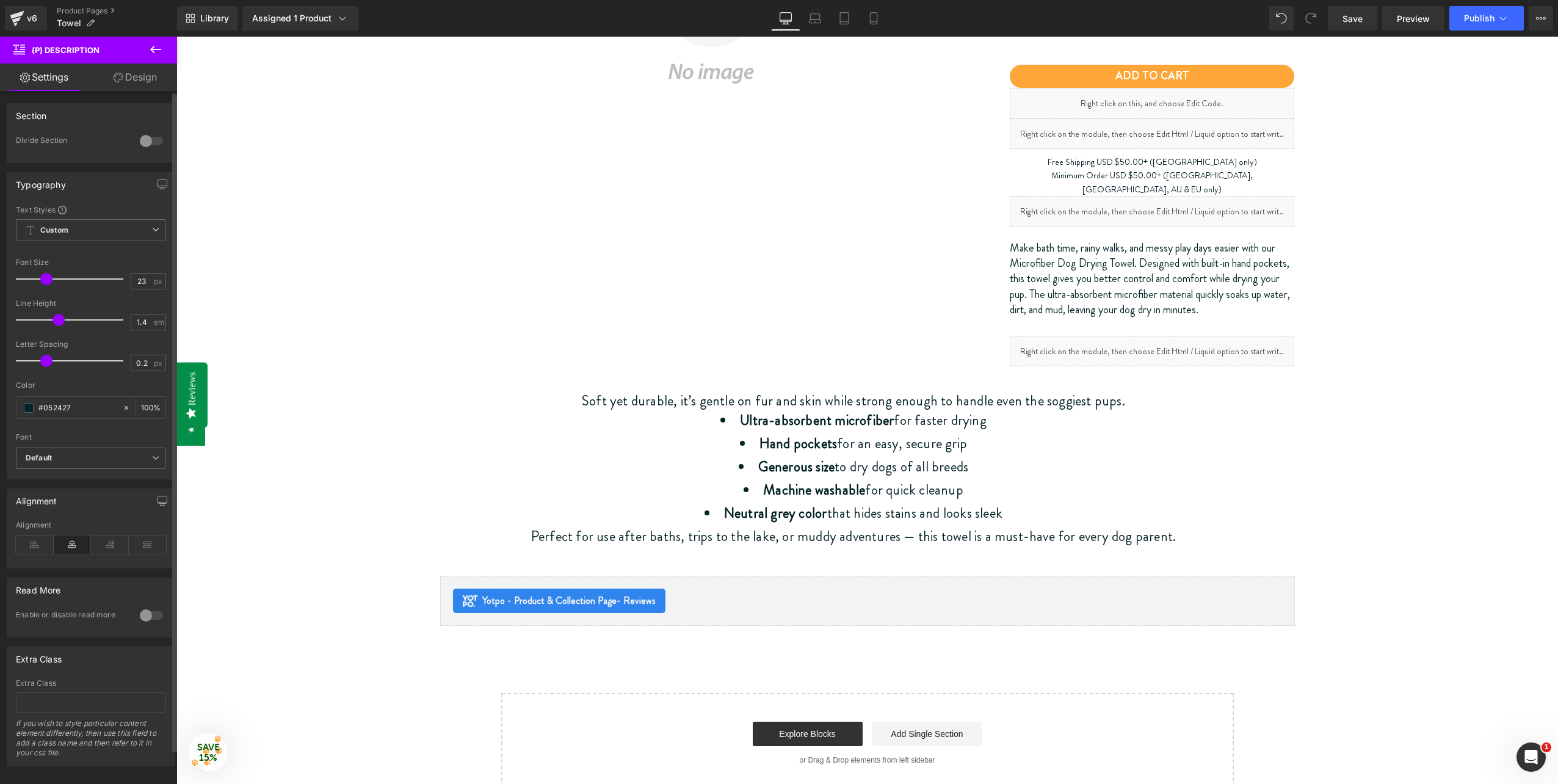
type input "22"
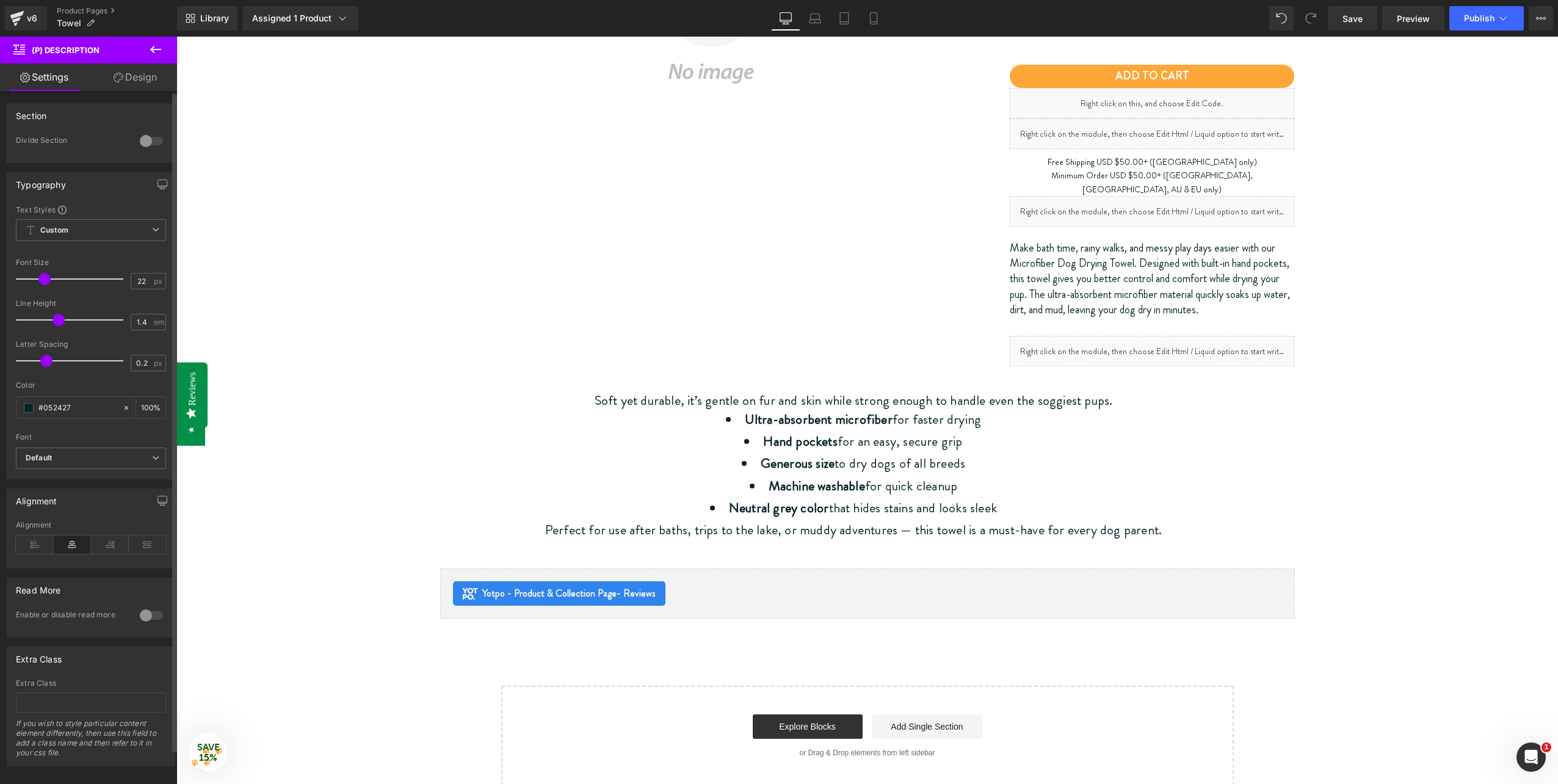
click at [44, 285] on div at bounding box center [73, 279] width 102 height 24
click at [20, 540] on icon at bounding box center [35, 544] width 38 height 19
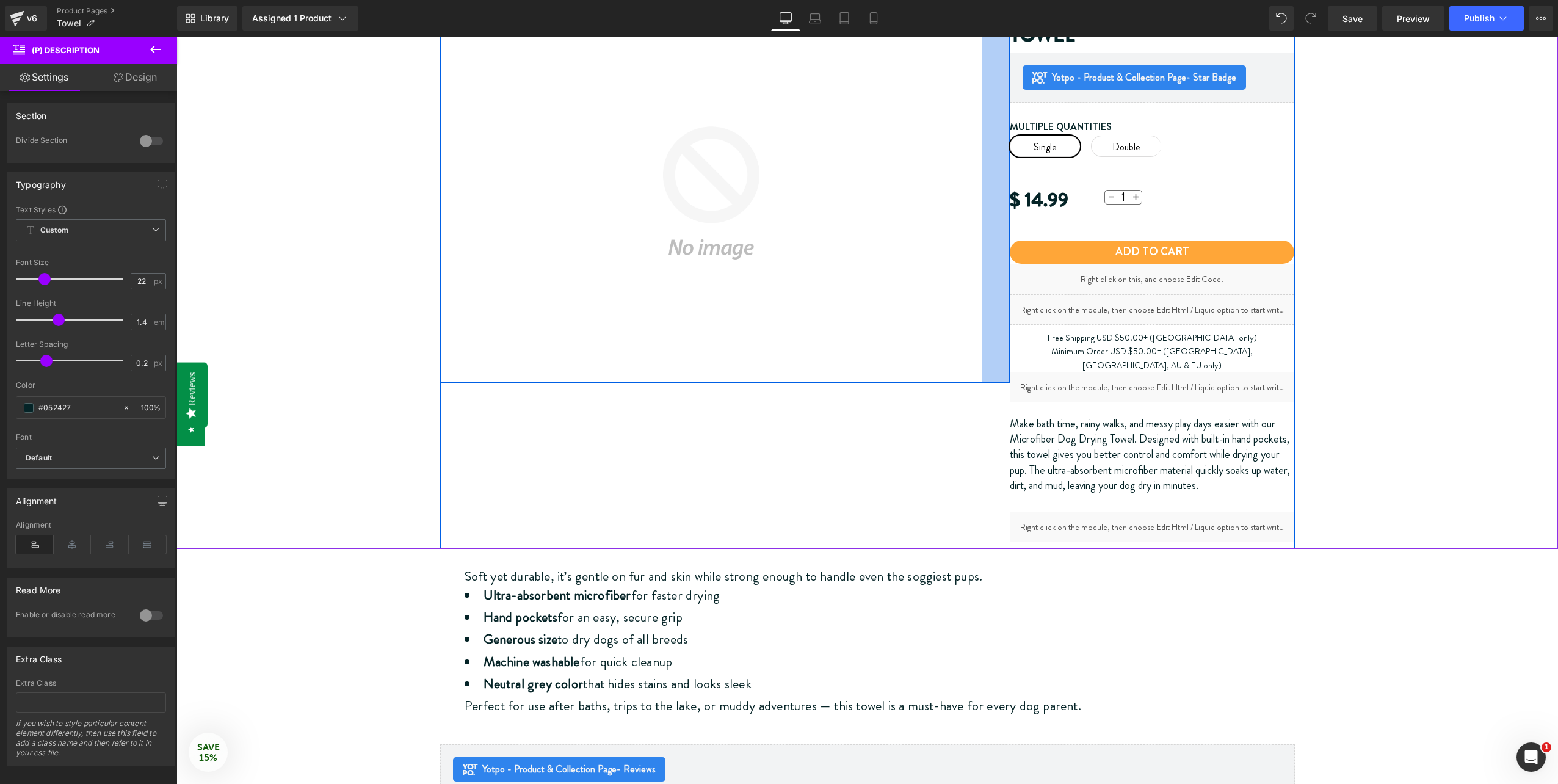
scroll to position [122, 0]
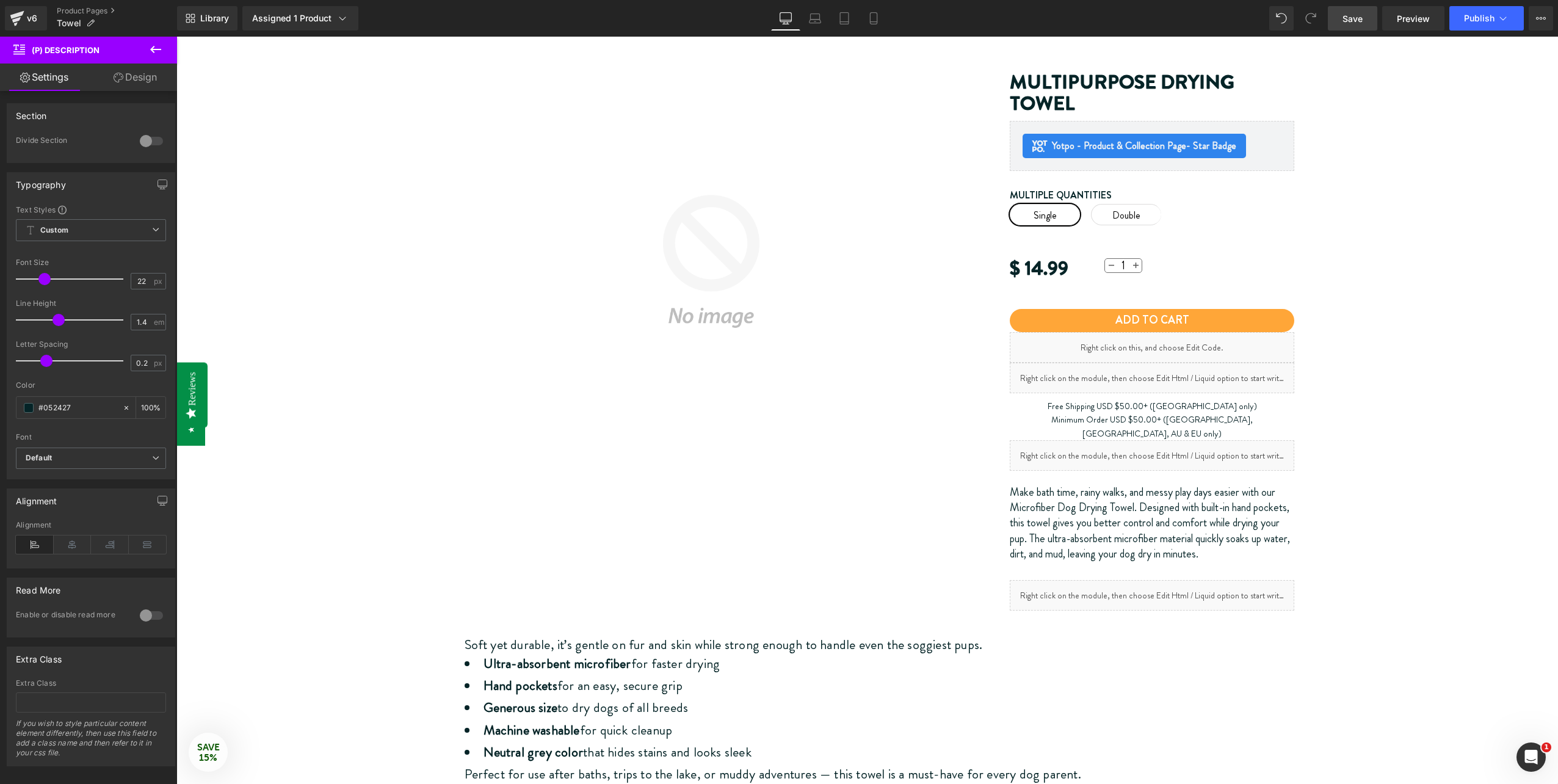
click at [1368, 19] on link "Save" at bounding box center [1352, 19] width 49 height 24
click at [1482, 13] on span "Publish" at bounding box center [1480, 18] width 31 height 10
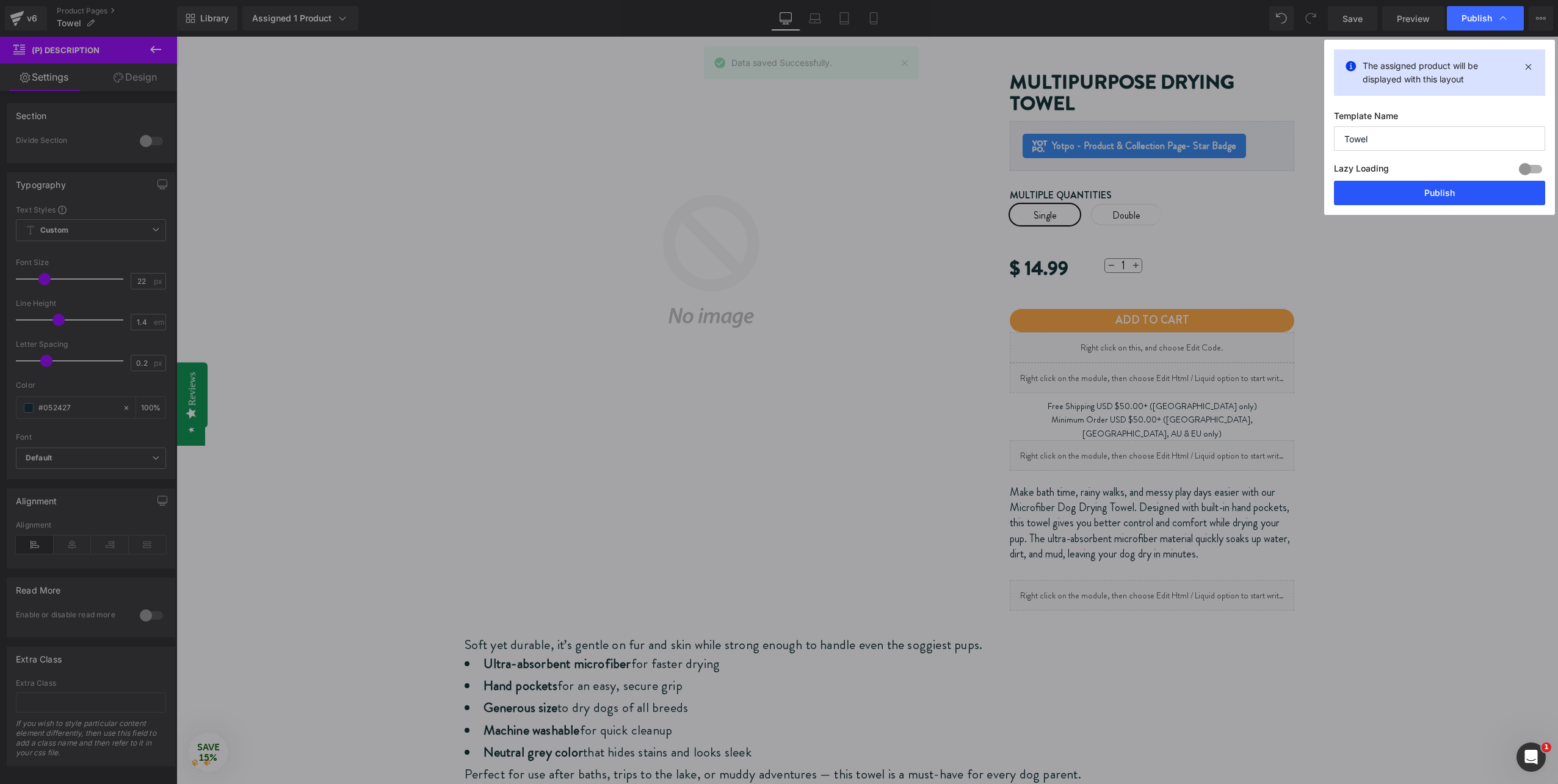
click at [1408, 195] on button "Publish" at bounding box center [1440, 193] width 211 height 24
